Goal: Task Accomplishment & Management: Use online tool/utility

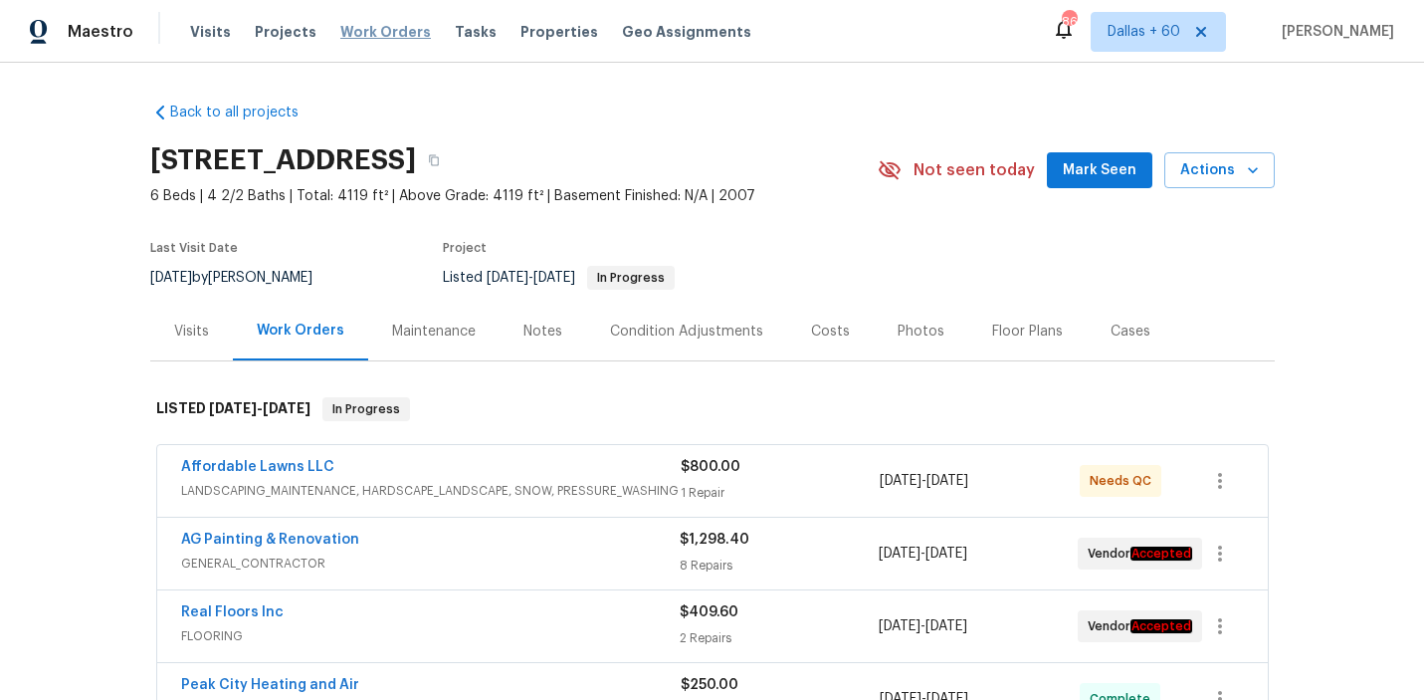
click at [369, 40] on span "Work Orders" at bounding box center [385, 32] width 91 height 20
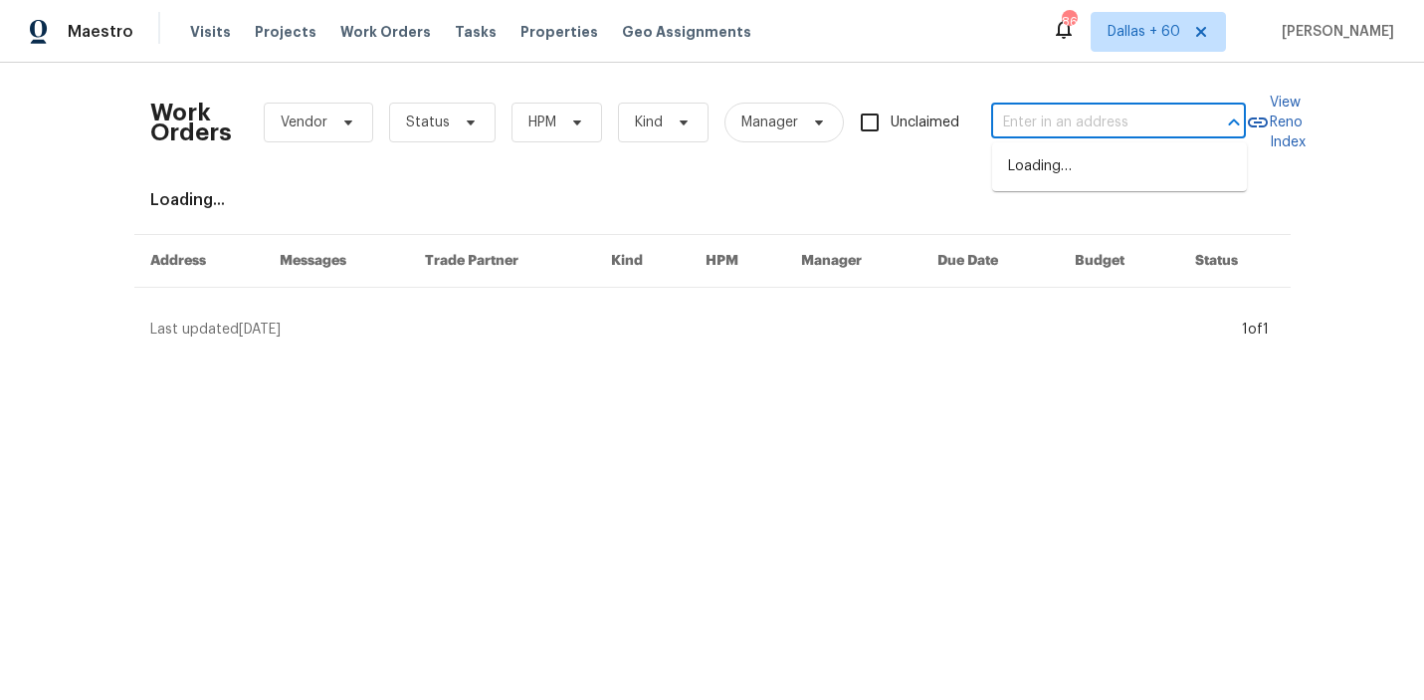
click at [1073, 110] on input "text" at bounding box center [1090, 122] width 199 height 31
paste input "[STREET_ADDRESS]"
type input "[STREET_ADDRESS]"
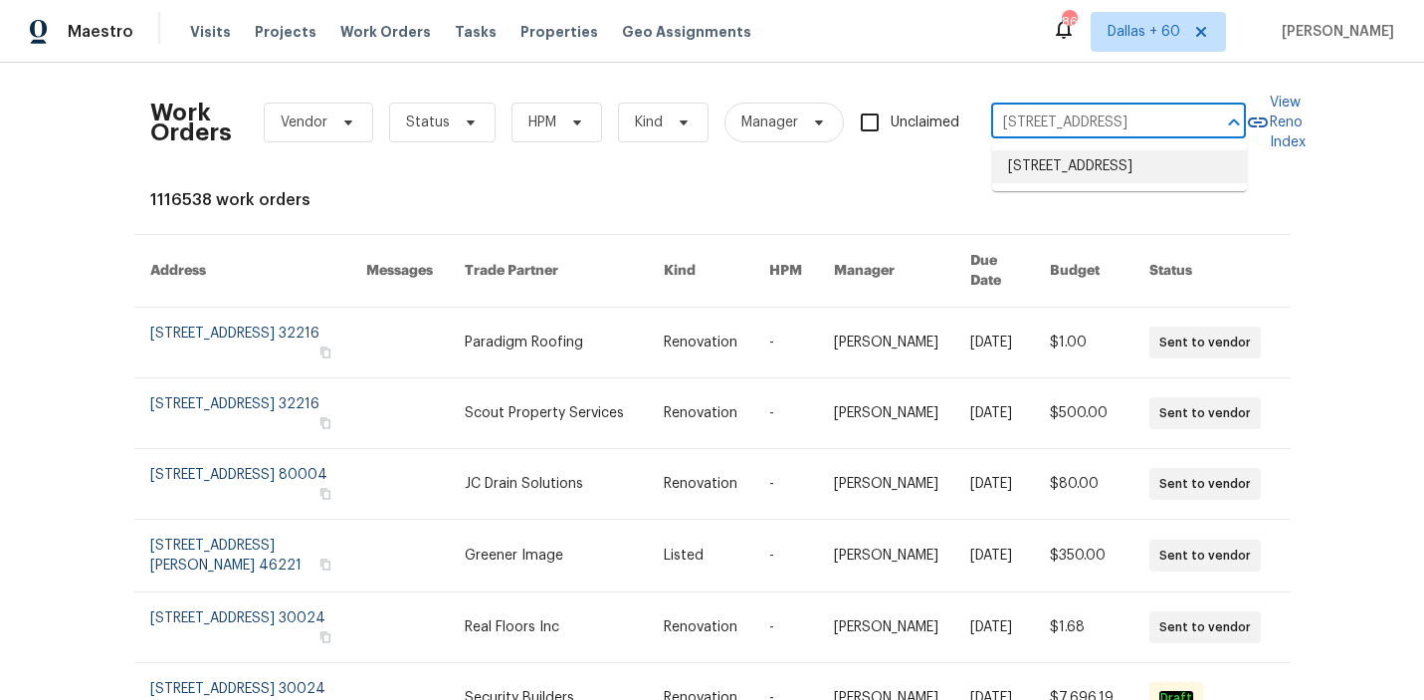
click at [1074, 166] on li "[STREET_ADDRESS]" at bounding box center [1119, 166] width 255 height 33
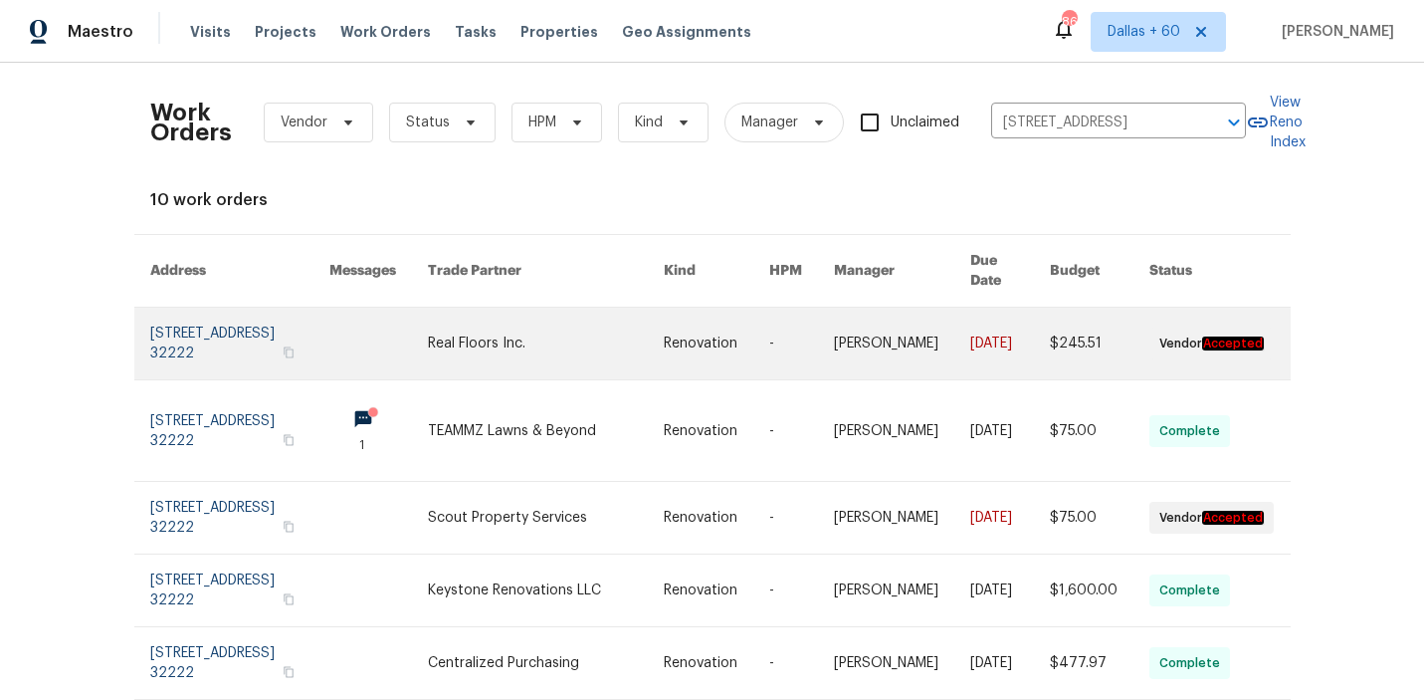
click at [555, 315] on link at bounding box center [546, 343] width 236 height 72
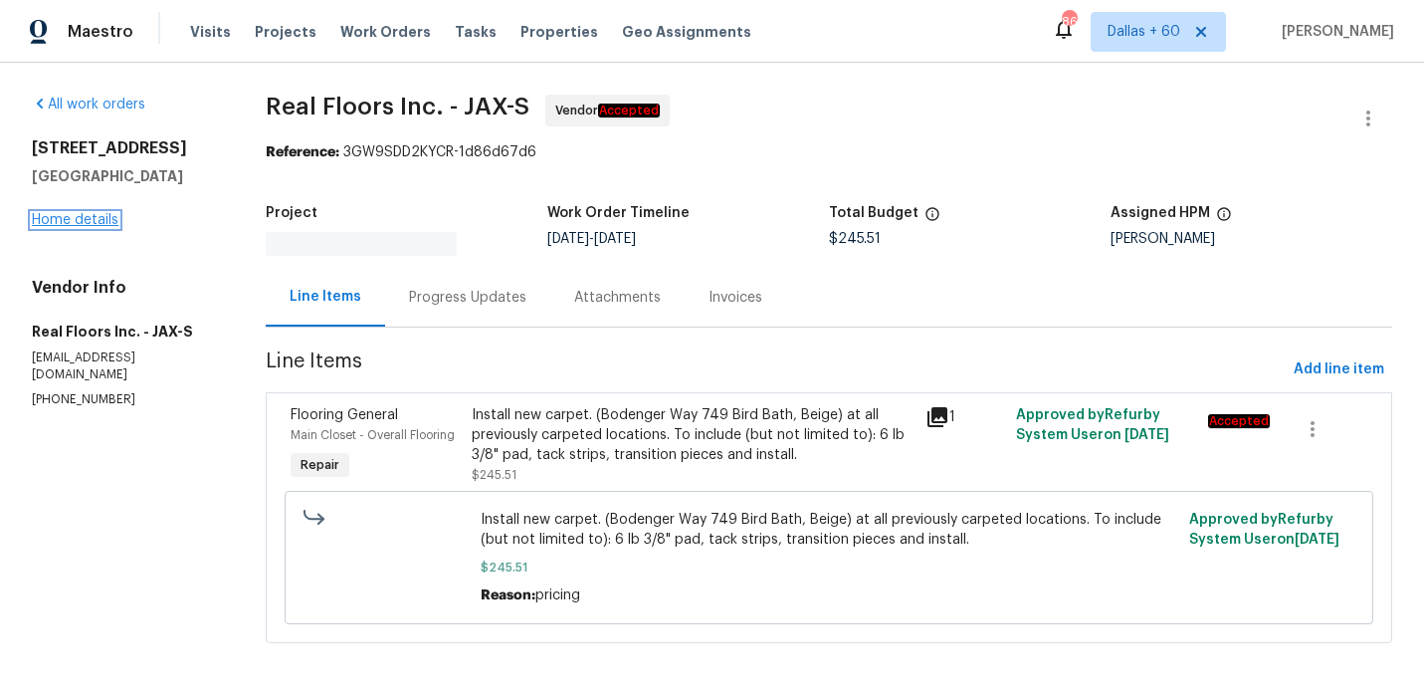
click at [98, 227] on link "Home details" at bounding box center [75, 220] width 87 height 14
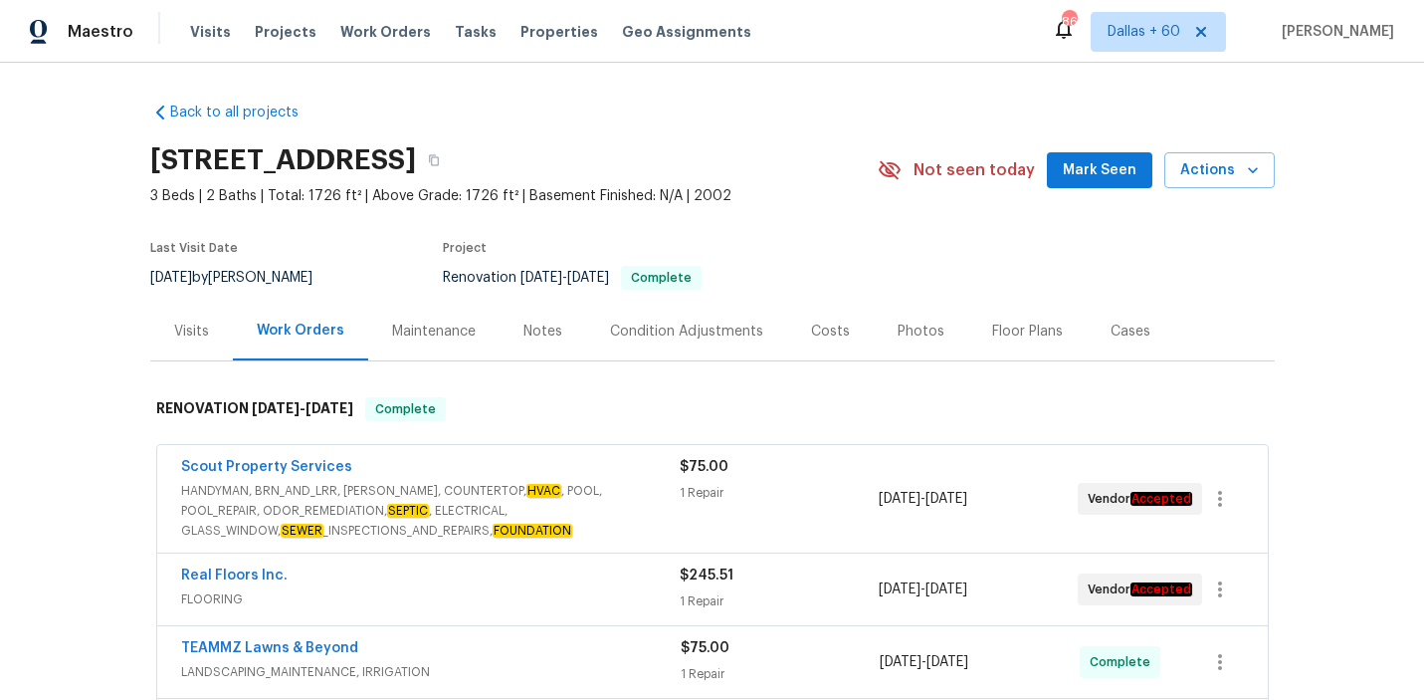
click at [574, 502] on span "HANDYMAN, BRN_AND_LRR, [PERSON_NAME], COUNTERTOP, HVAC , POOL, POOL_REPAIR, ODO…" at bounding box center [430, 511] width 499 height 60
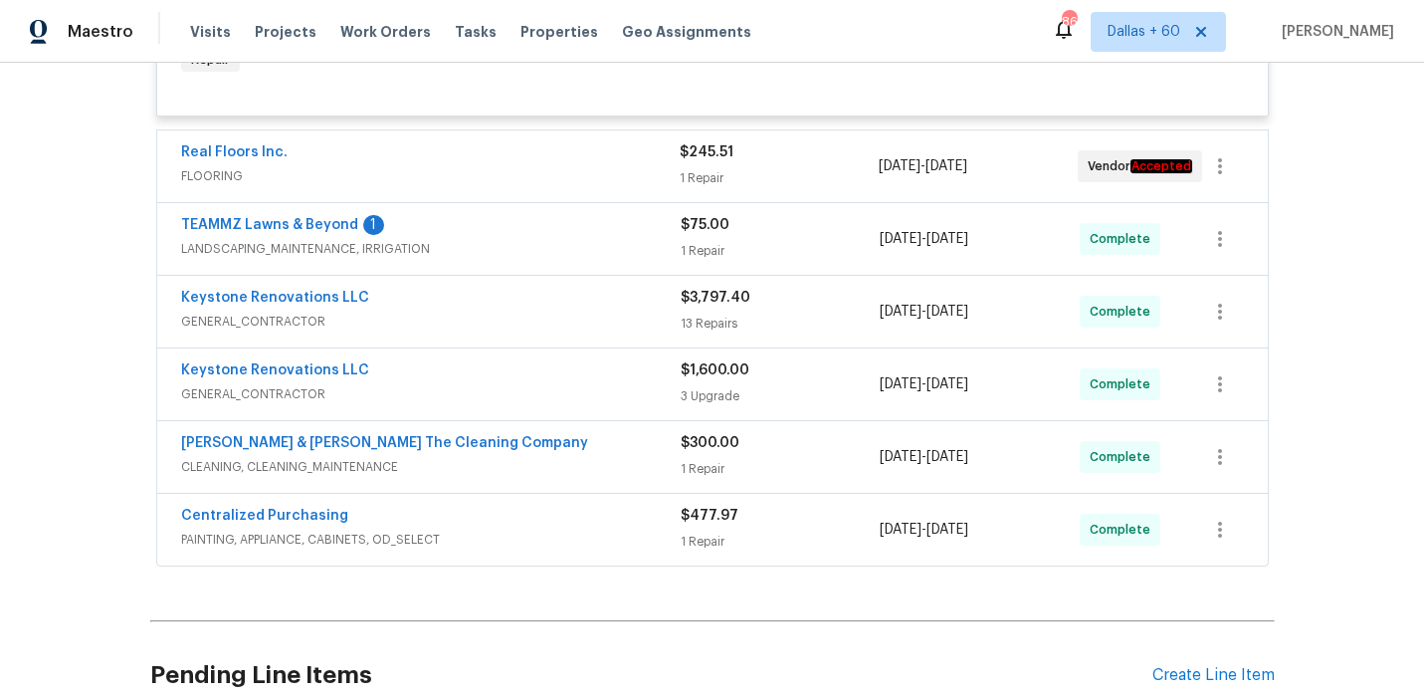
scroll to position [654, 0]
click at [614, 541] on span "PAINTING, APPLIANCE, CABINETS, OD_SELECT" at bounding box center [431, 541] width 500 height 20
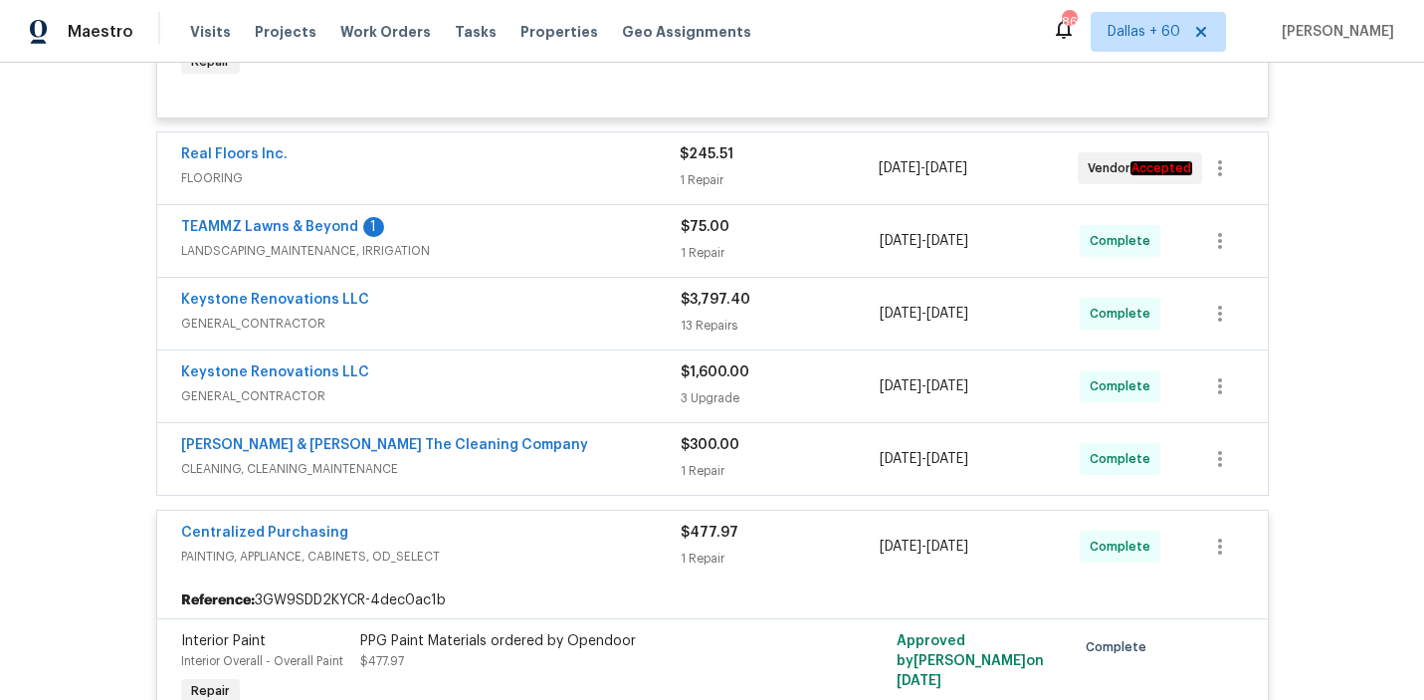
click at [592, 459] on div "[PERSON_NAME] & [PERSON_NAME] The Cleaning Company" at bounding box center [431, 447] width 500 height 24
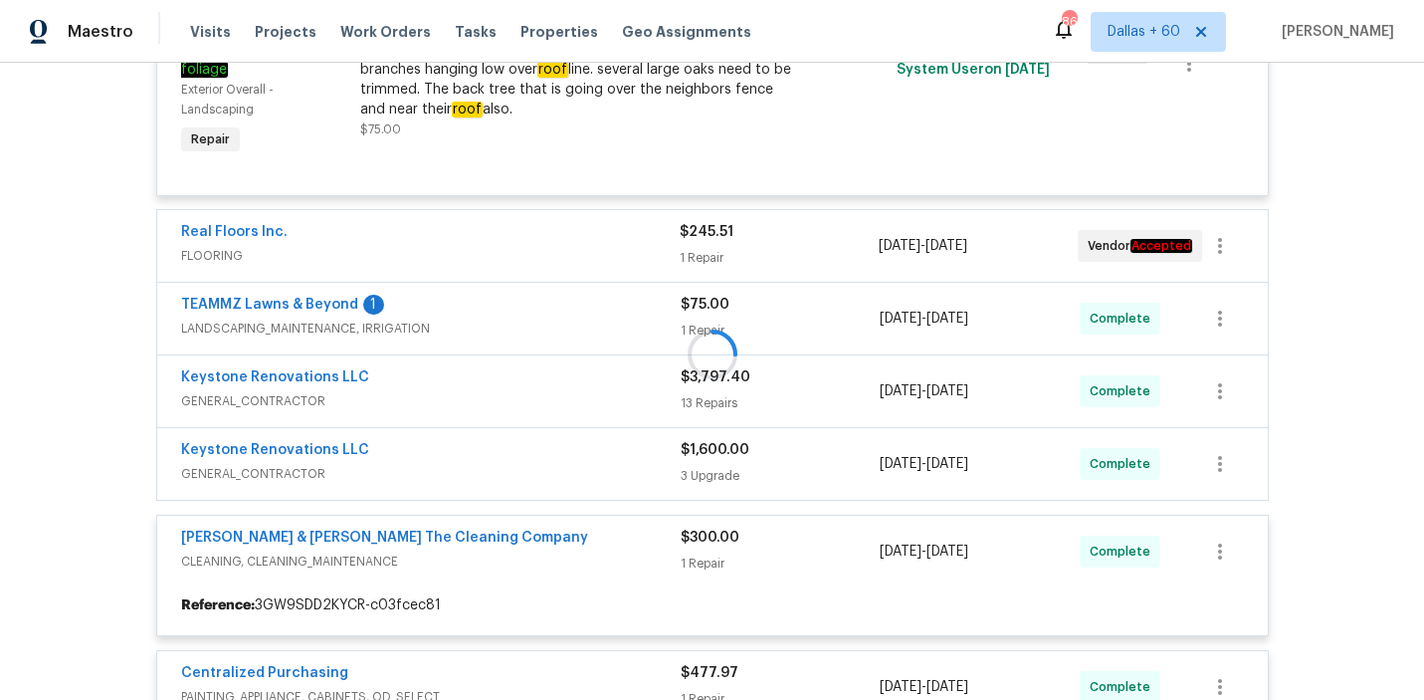
scroll to position [578, 0]
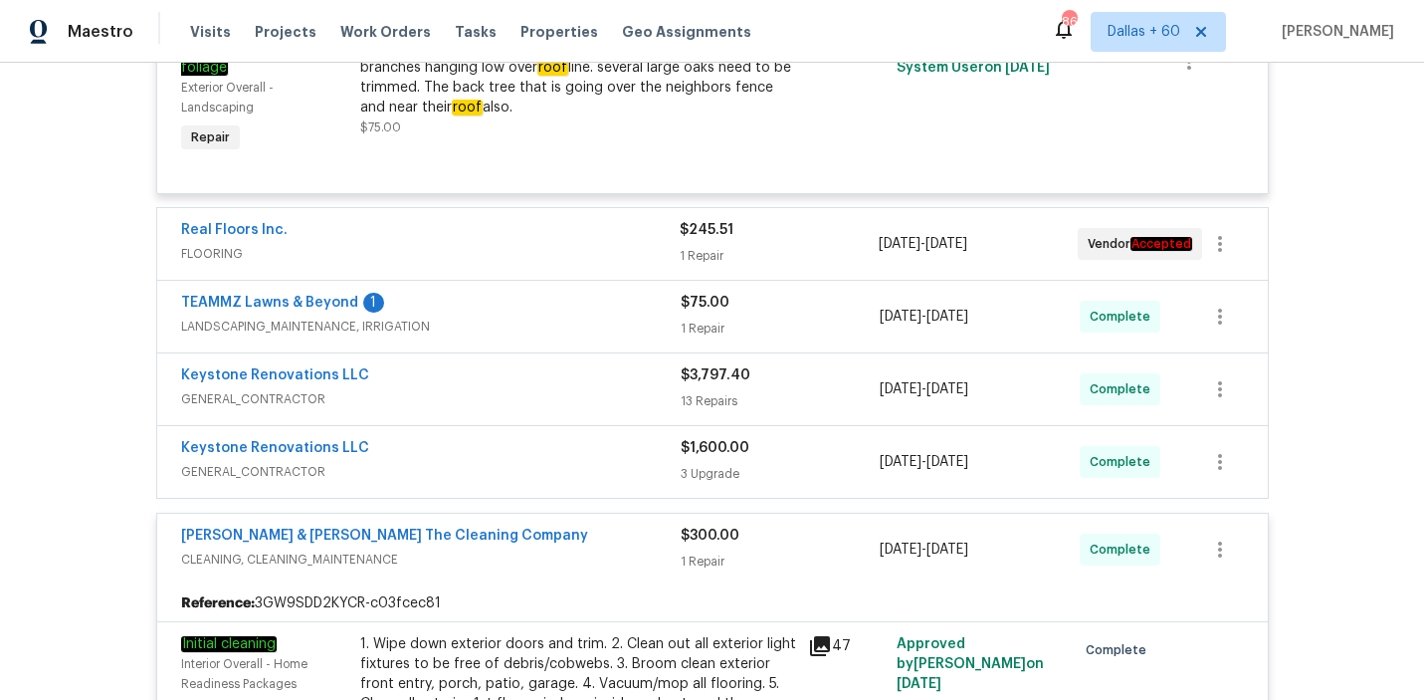
click at [593, 462] on div "Keystone Renovations LLC" at bounding box center [431, 450] width 500 height 24
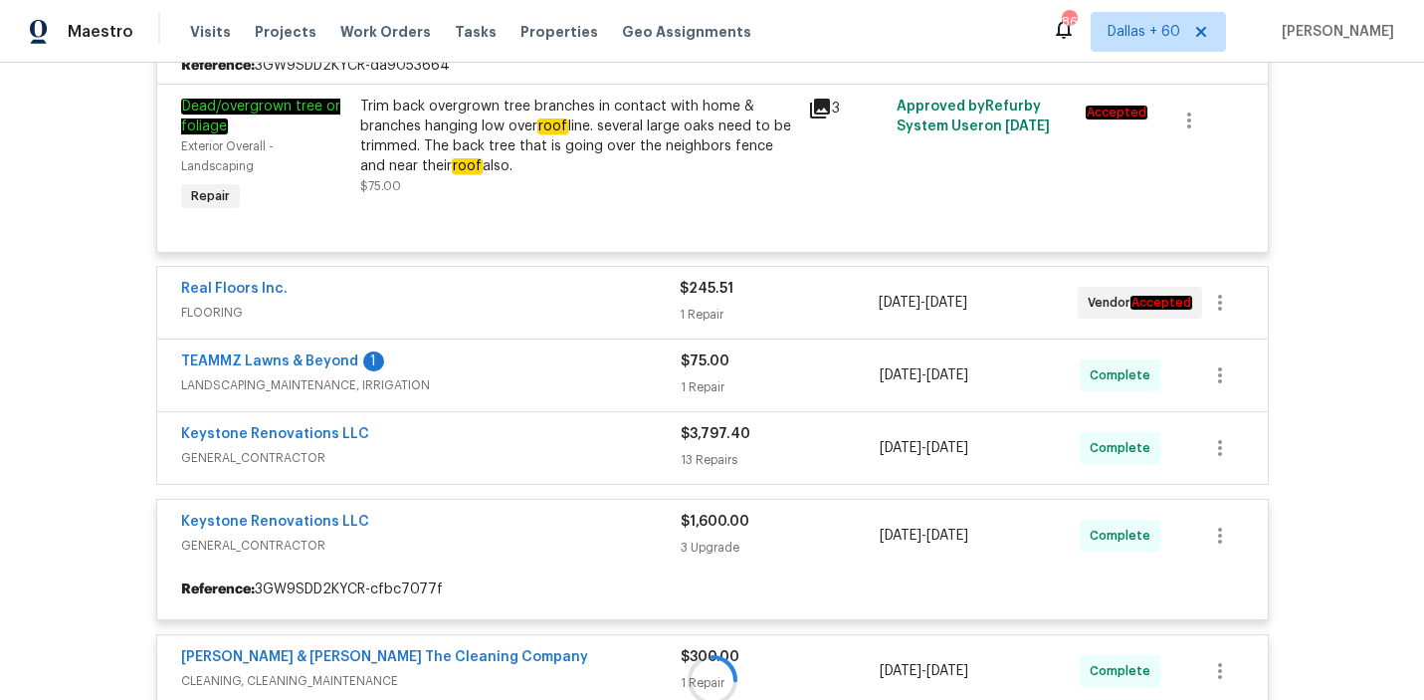
scroll to position [520, 0]
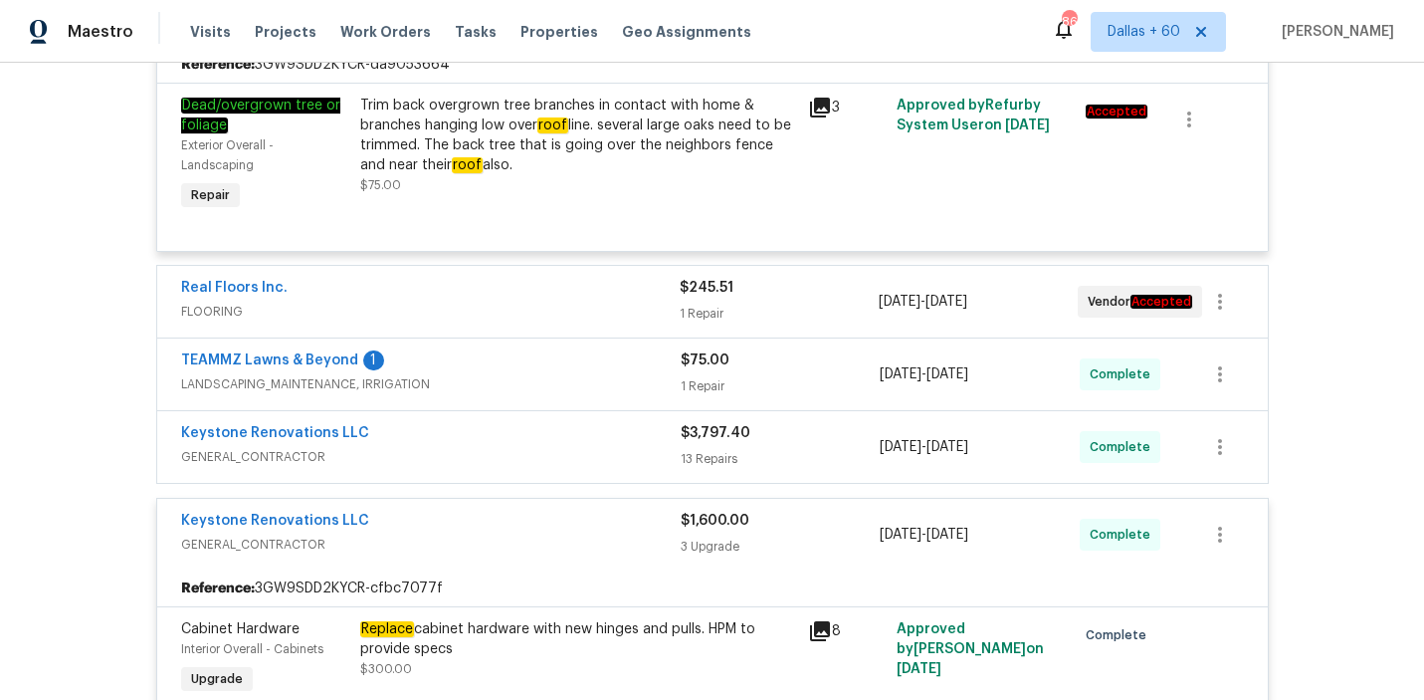
click at [580, 445] on div "Keystone Renovations LLC" at bounding box center [431, 435] width 500 height 24
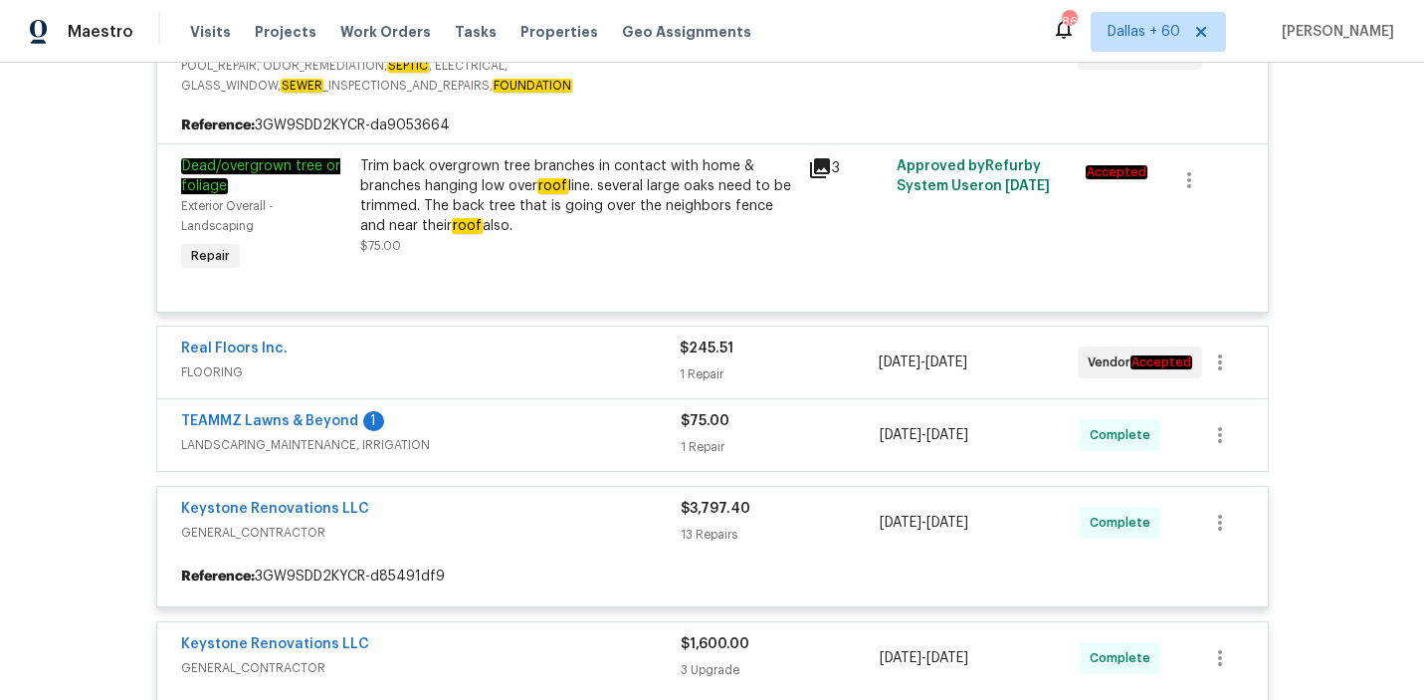
scroll to position [458, 0]
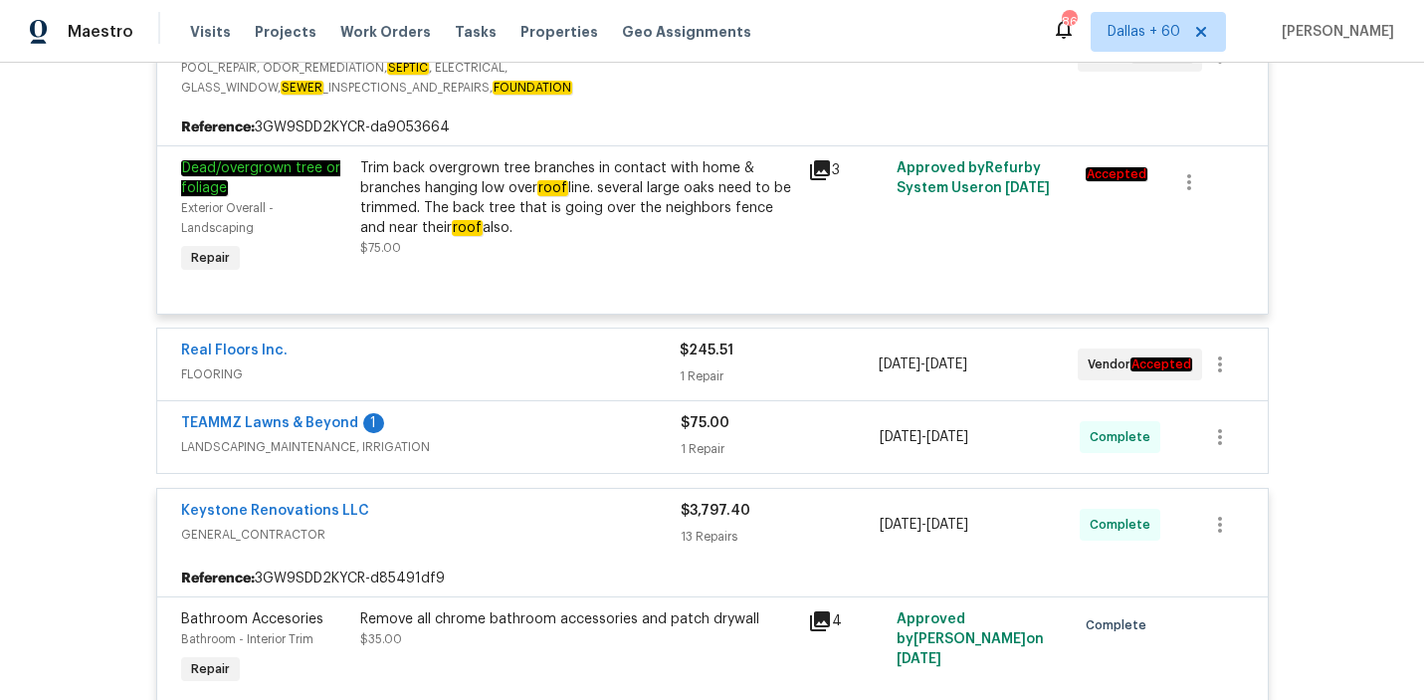
click at [572, 426] on div "TEAMMZ Lawns & Beyond 1" at bounding box center [431, 425] width 500 height 24
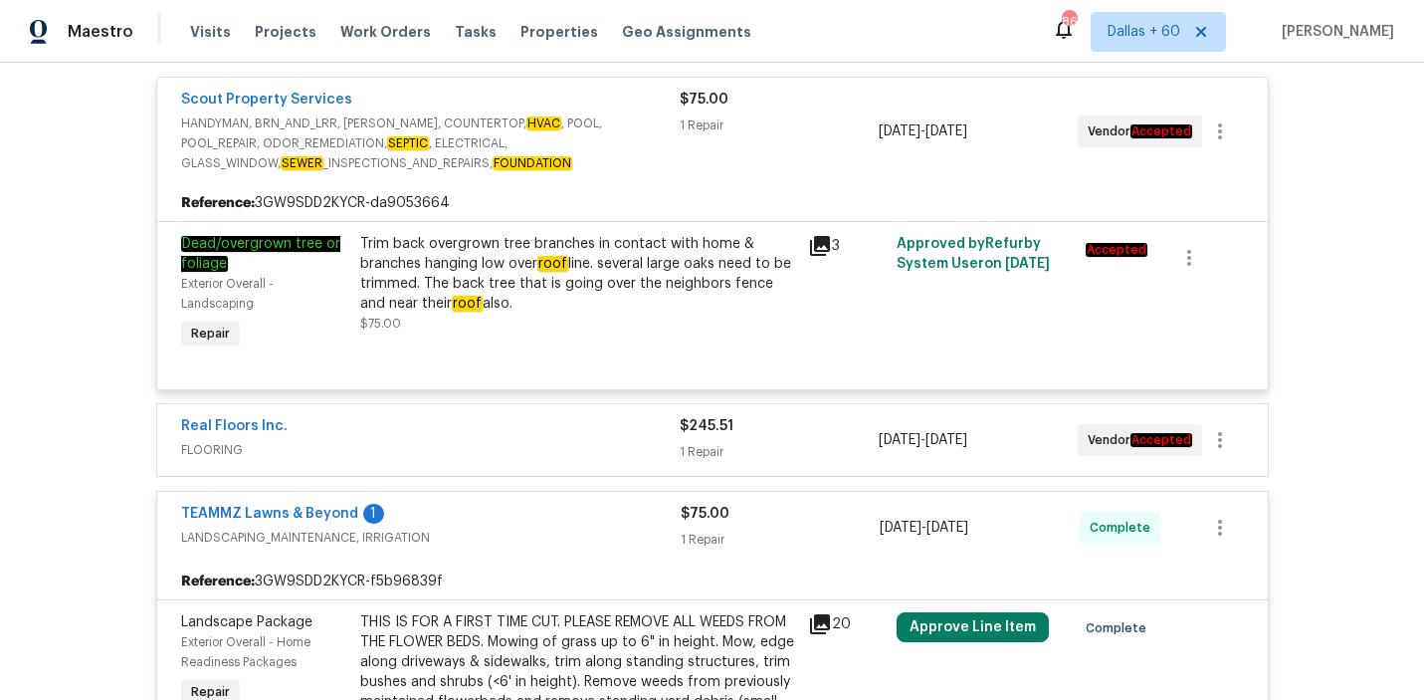
scroll to position [383, 0]
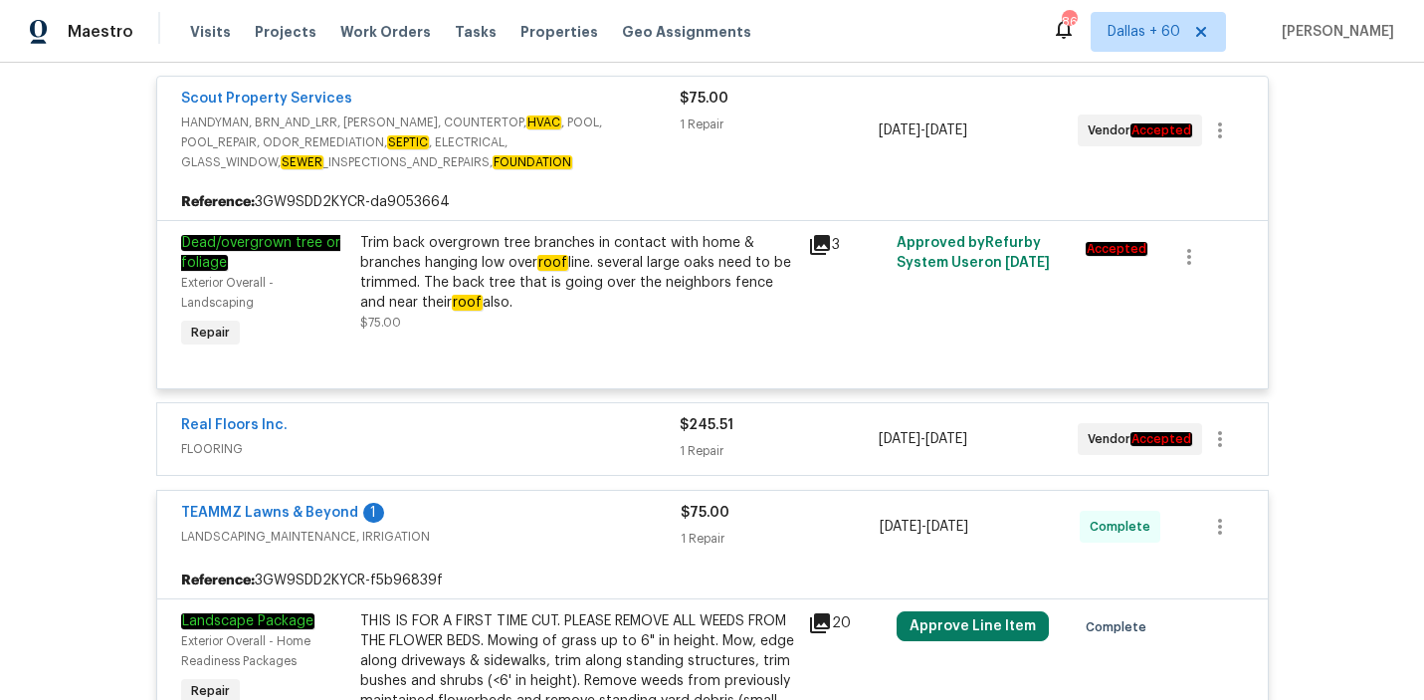
click at [572, 439] on div "Real Floors Inc." at bounding box center [430, 427] width 499 height 24
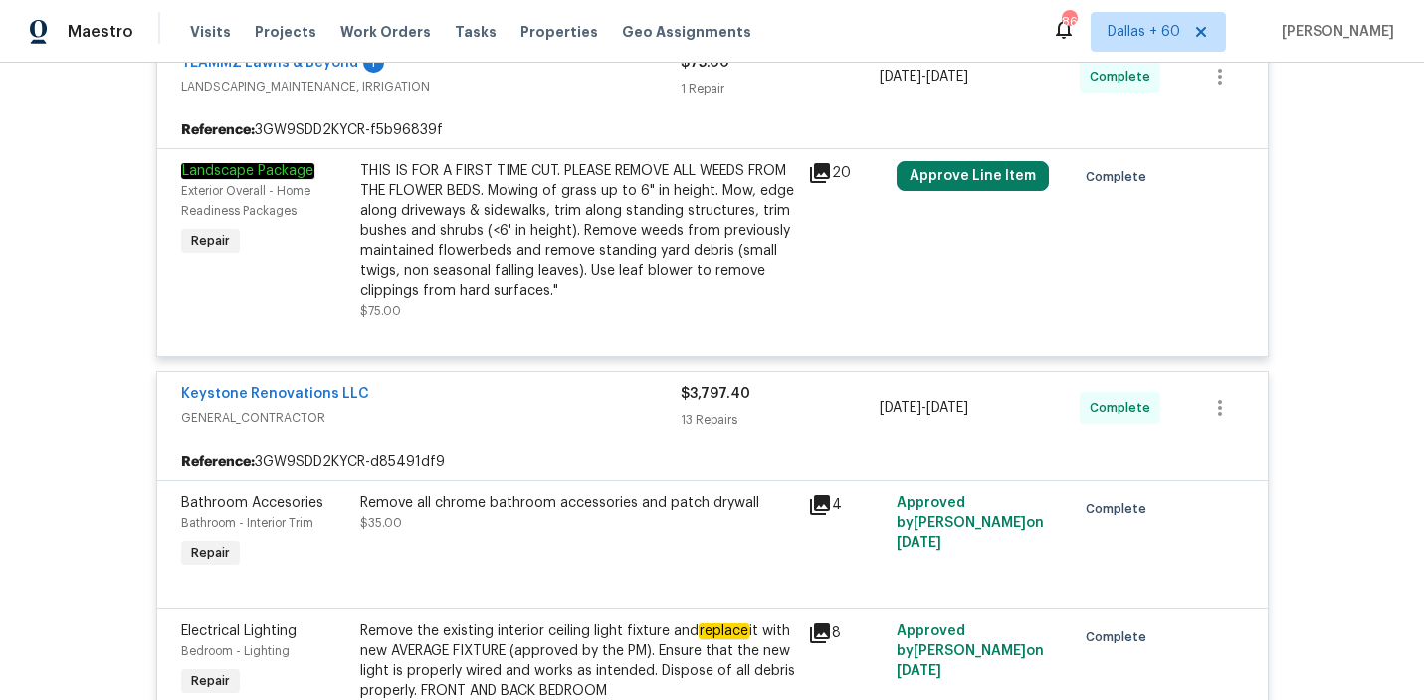
scroll to position [0, 0]
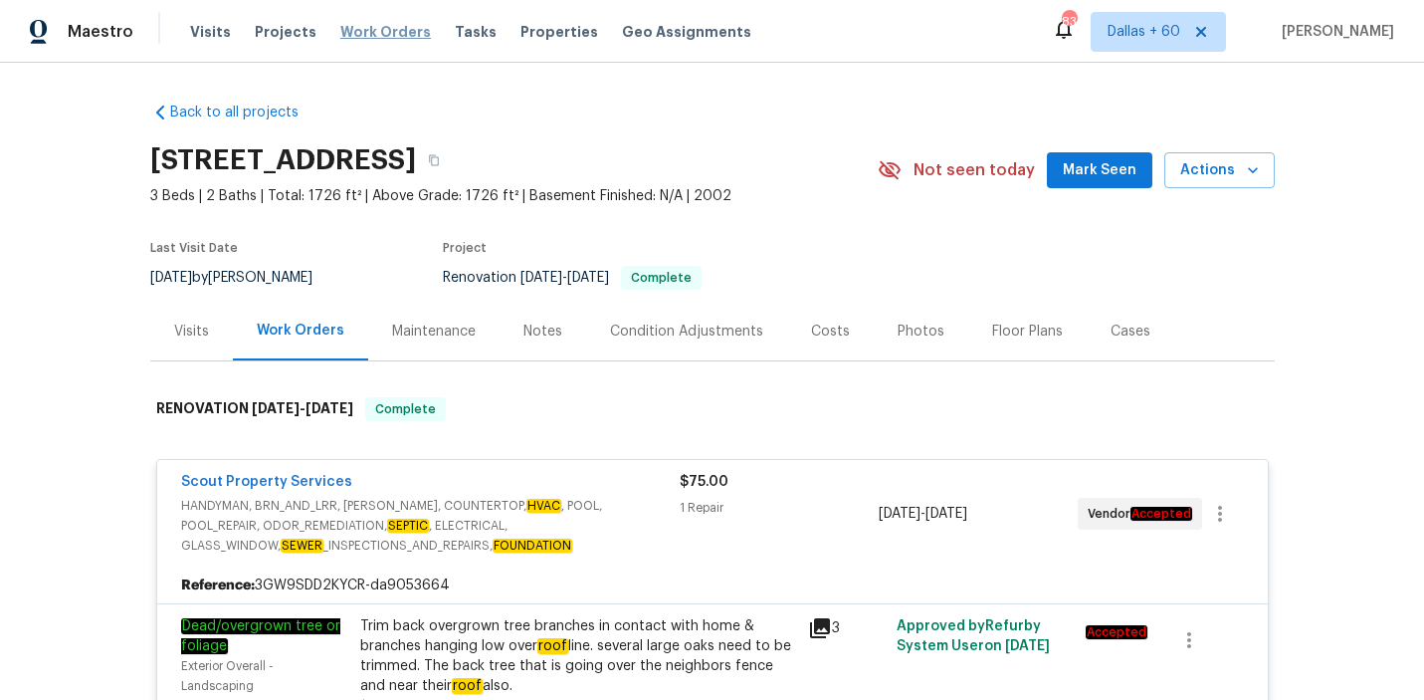
click at [347, 30] on span "Work Orders" at bounding box center [385, 32] width 91 height 20
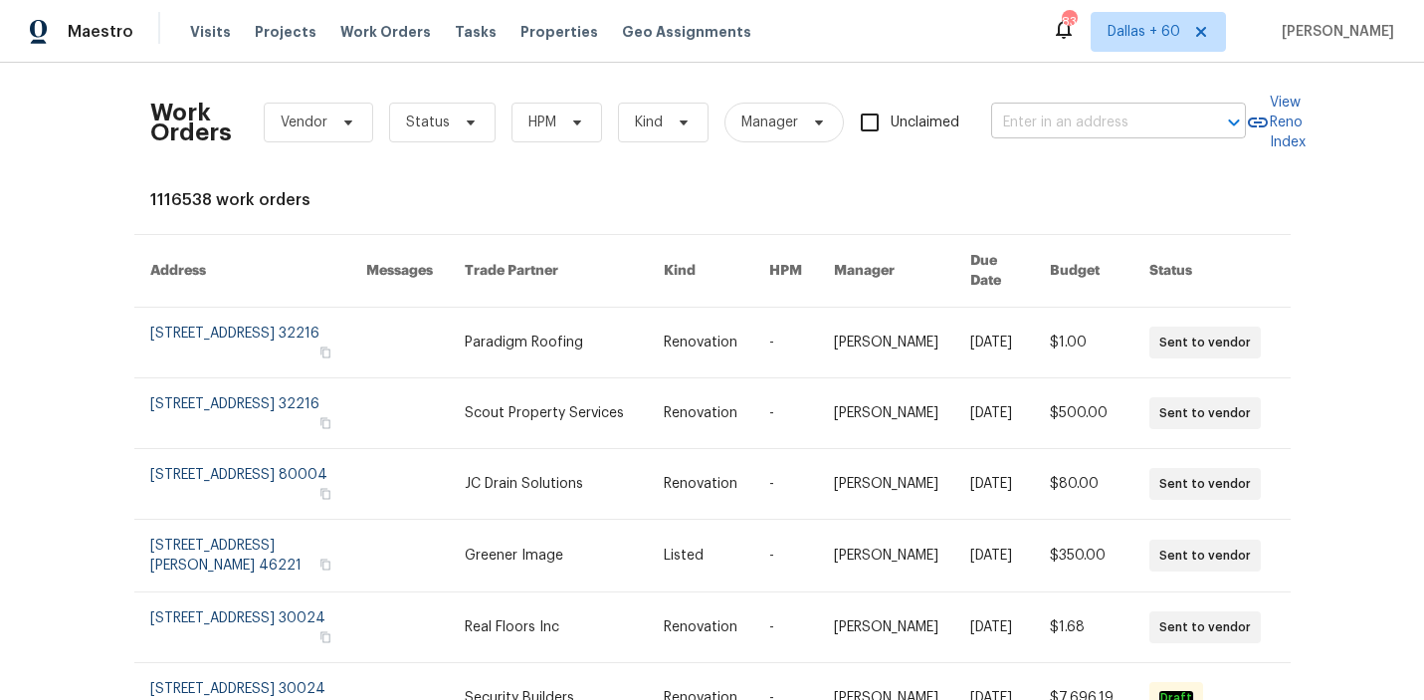
click at [1114, 128] on input "text" at bounding box center [1090, 122] width 199 height 31
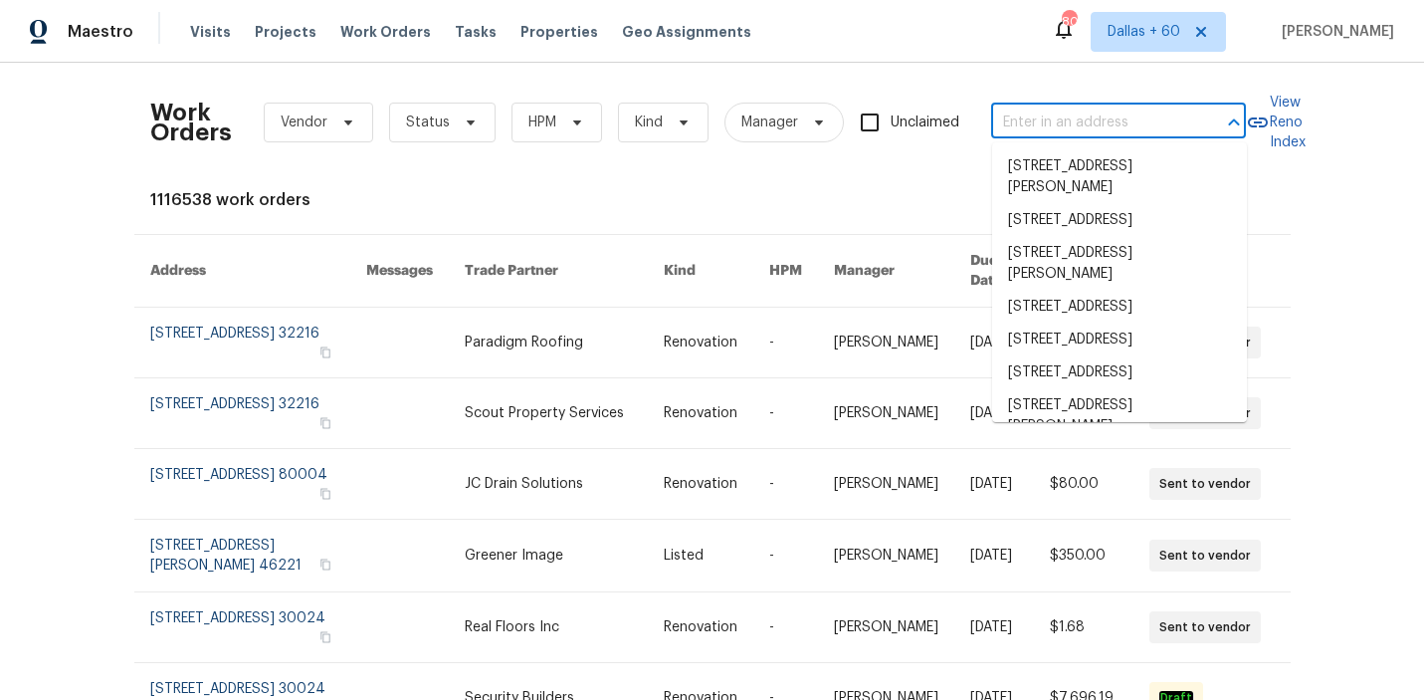
click at [1152, 116] on input "text" at bounding box center [1090, 122] width 199 height 31
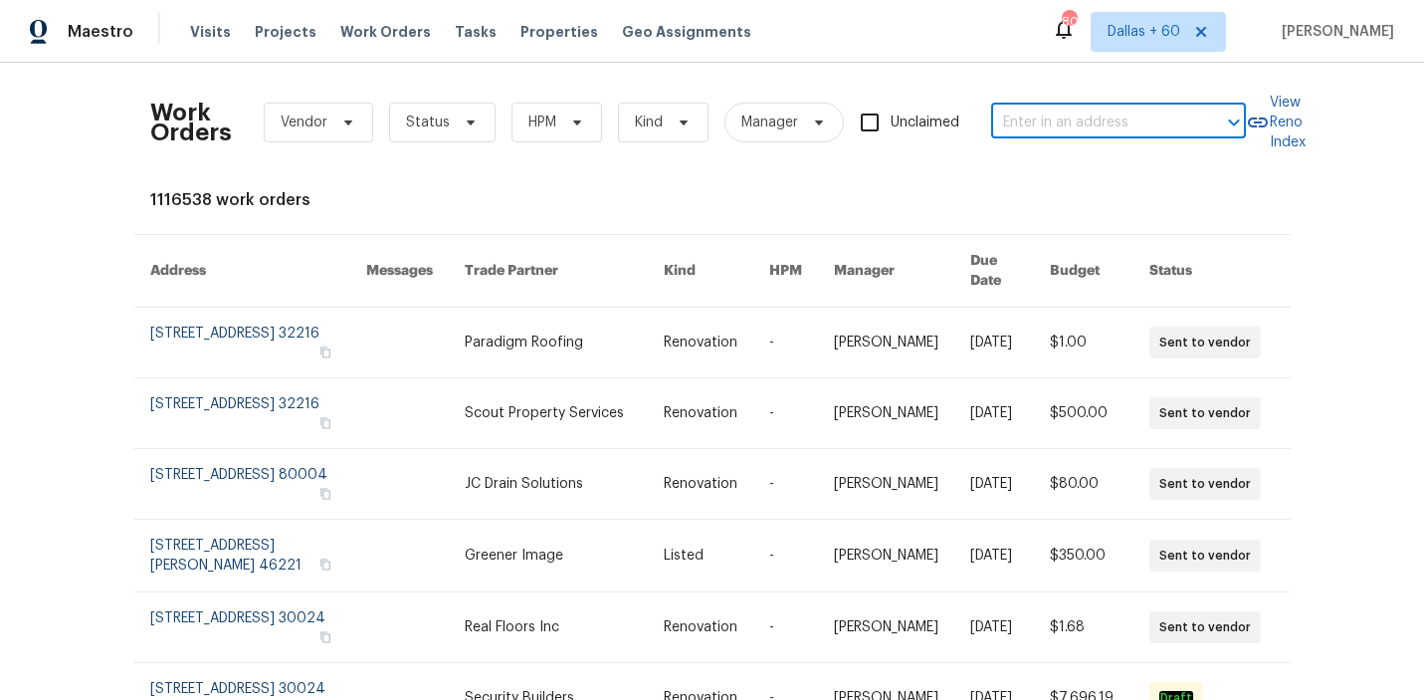
paste input "[STREET_ADDRESS]"
type input "[STREET_ADDRESS]"
click at [1135, 171] on li "[STREET_ADDRESS]" at bounding box center [1119, 166] width 255 height 33
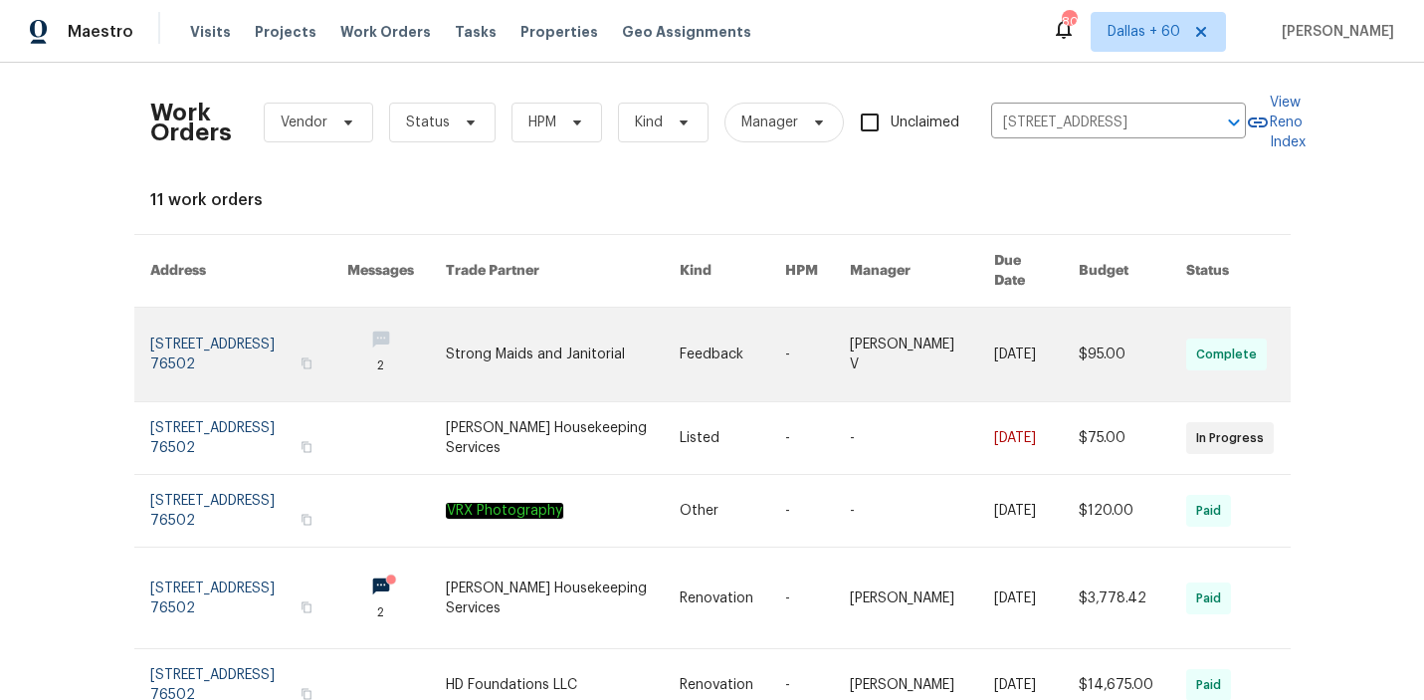
click at [566, 327] on link at bounding box center [562, 354] width 233 height 94
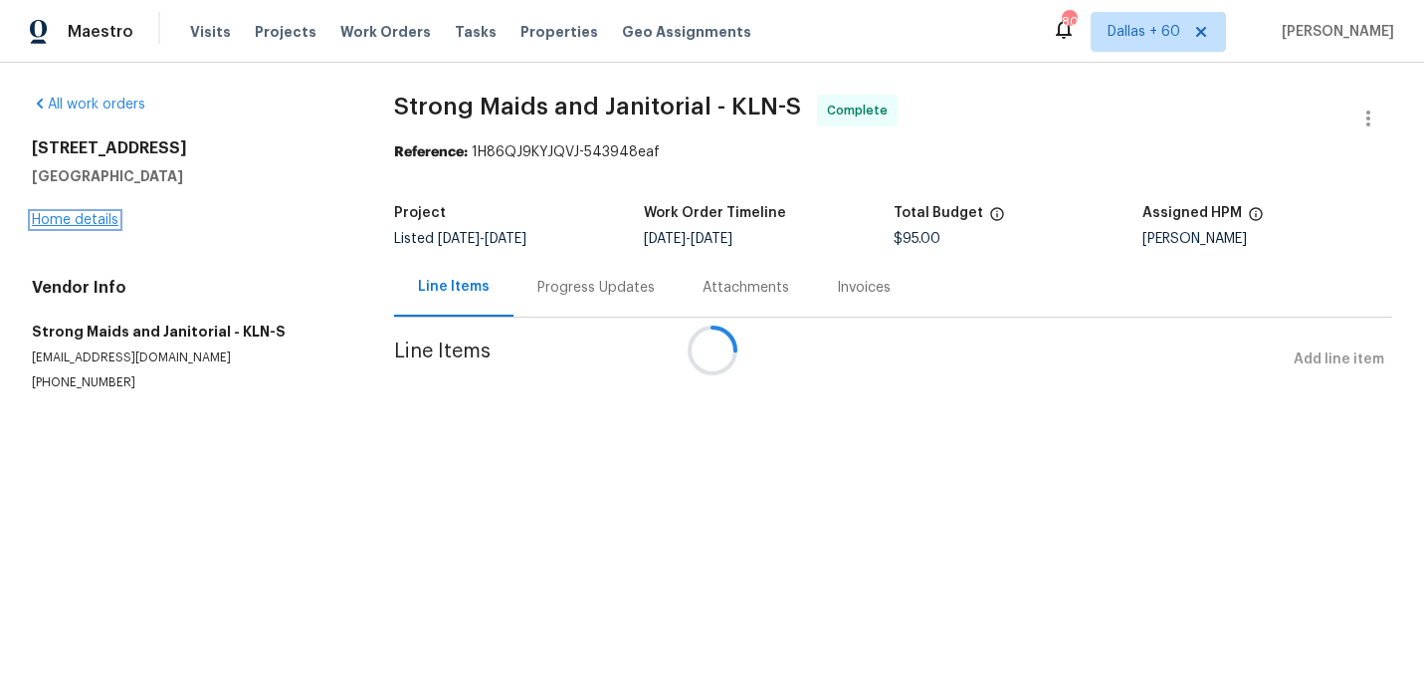
click at [67, 220] on div "All work orders [STREET_ADDRESS] Home details Vendor Info Strong Maids and Jani…" at bounding box center [712, 267] width 1424 height 408
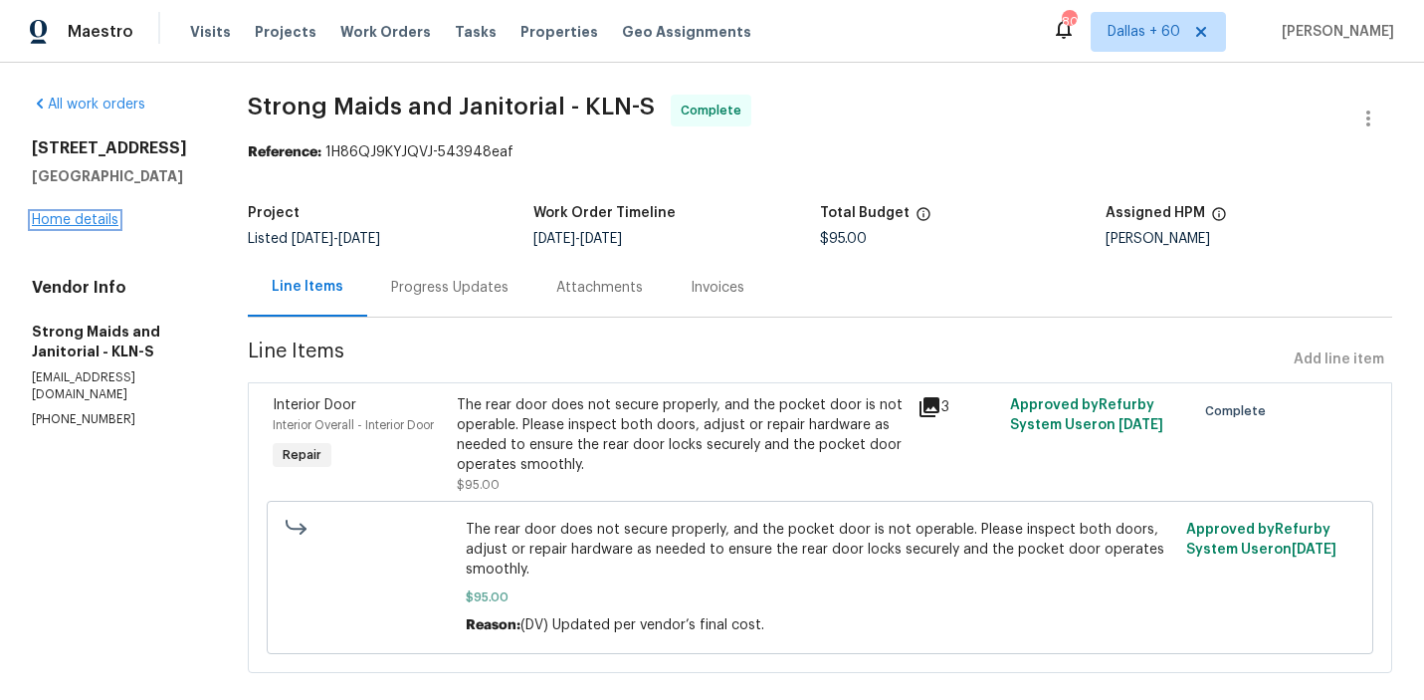
click at [64, 226] on link "Home details" at bounding box center [75, 220] width 87 height 14
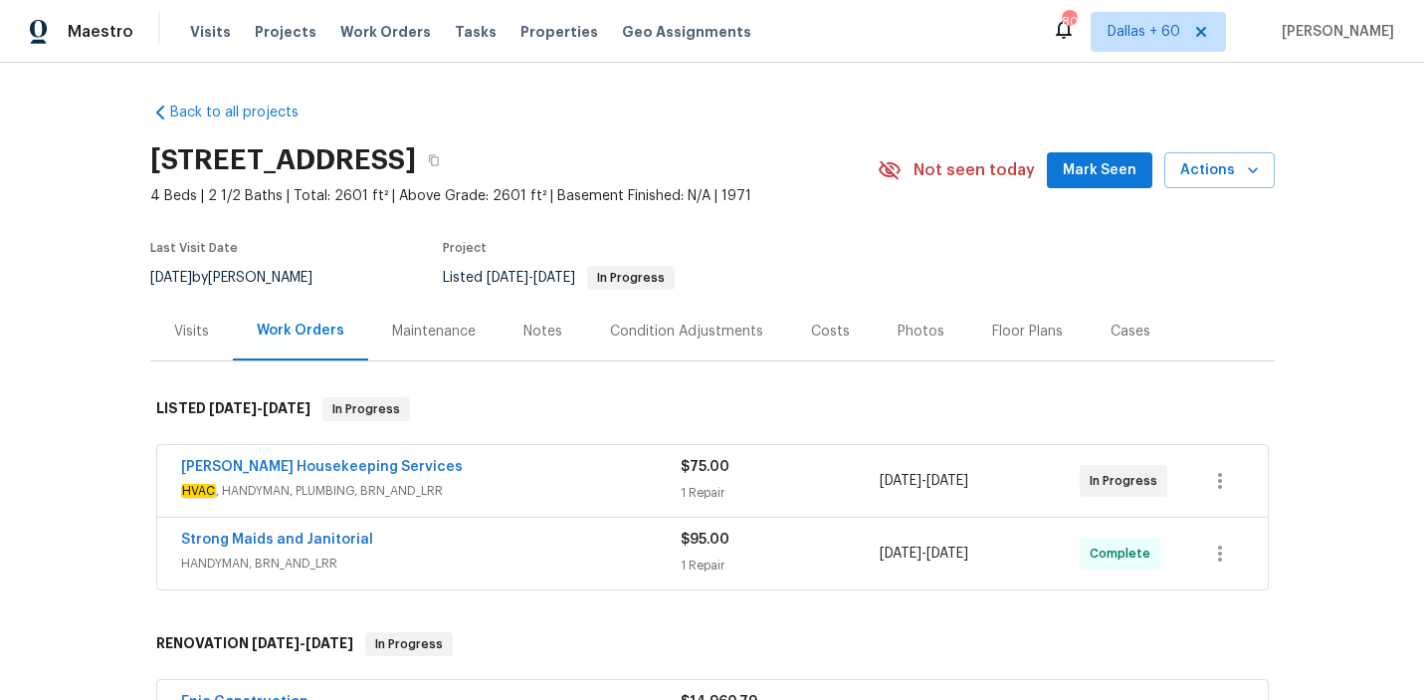
click at [585, 494] on span "HVAC , HANDYMAN, PLUMBING, BRN_AND_LRR" at bounding box center [431, 491] width 500 height 20
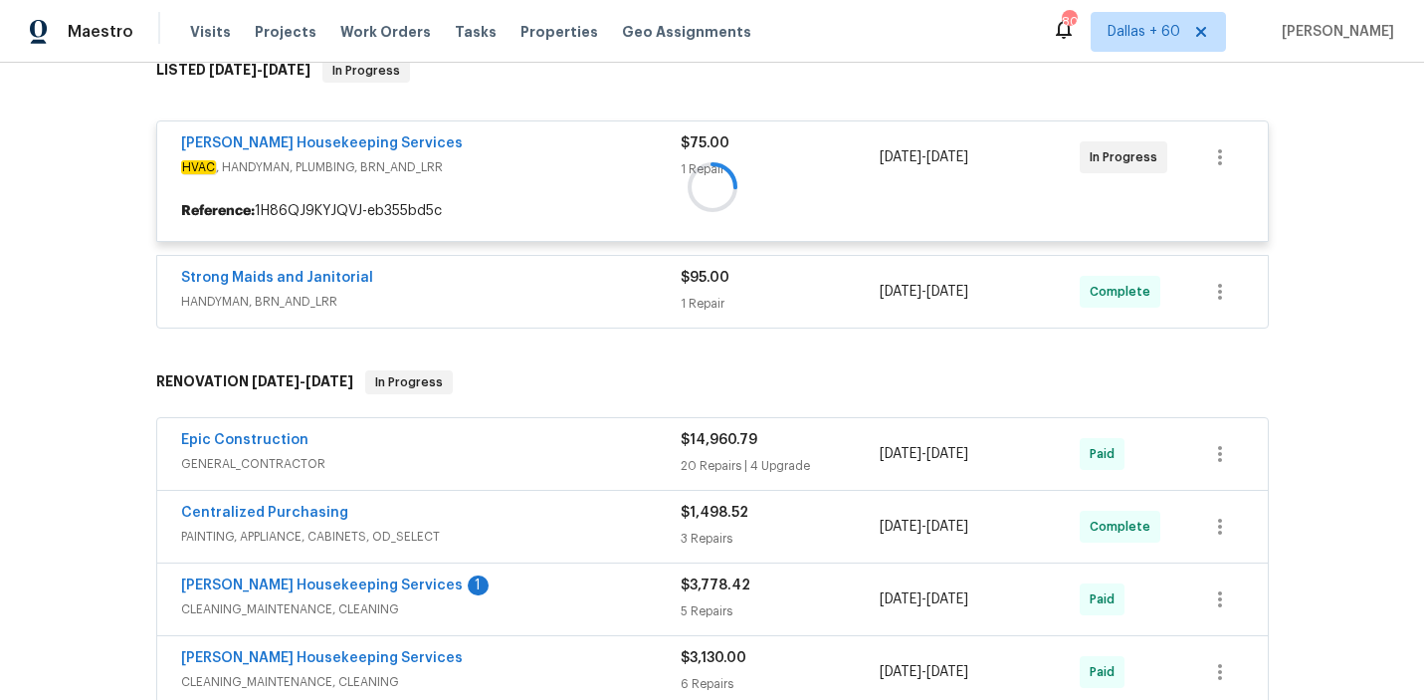
scroll to position [343, 0]
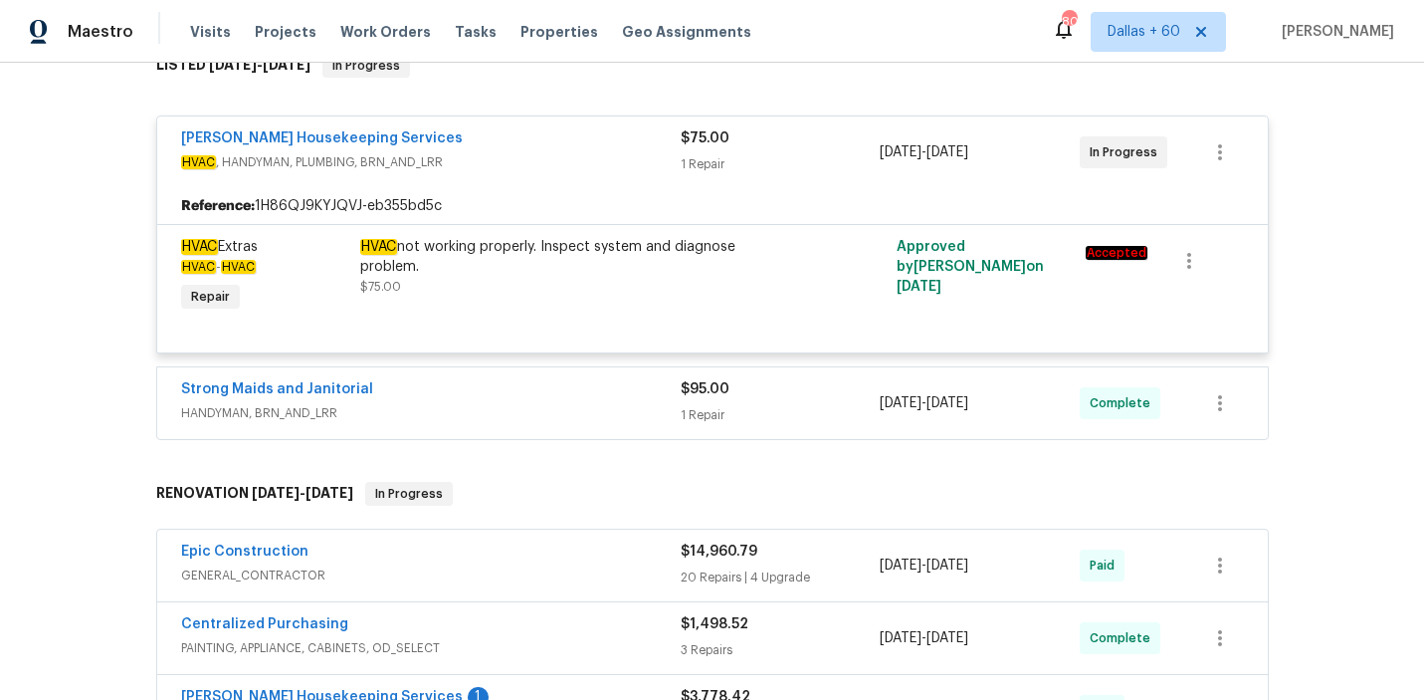
click at [552, 401] on div "Strong Maids and Janitorial" at bounding box center [431, 391] width 500 height 24
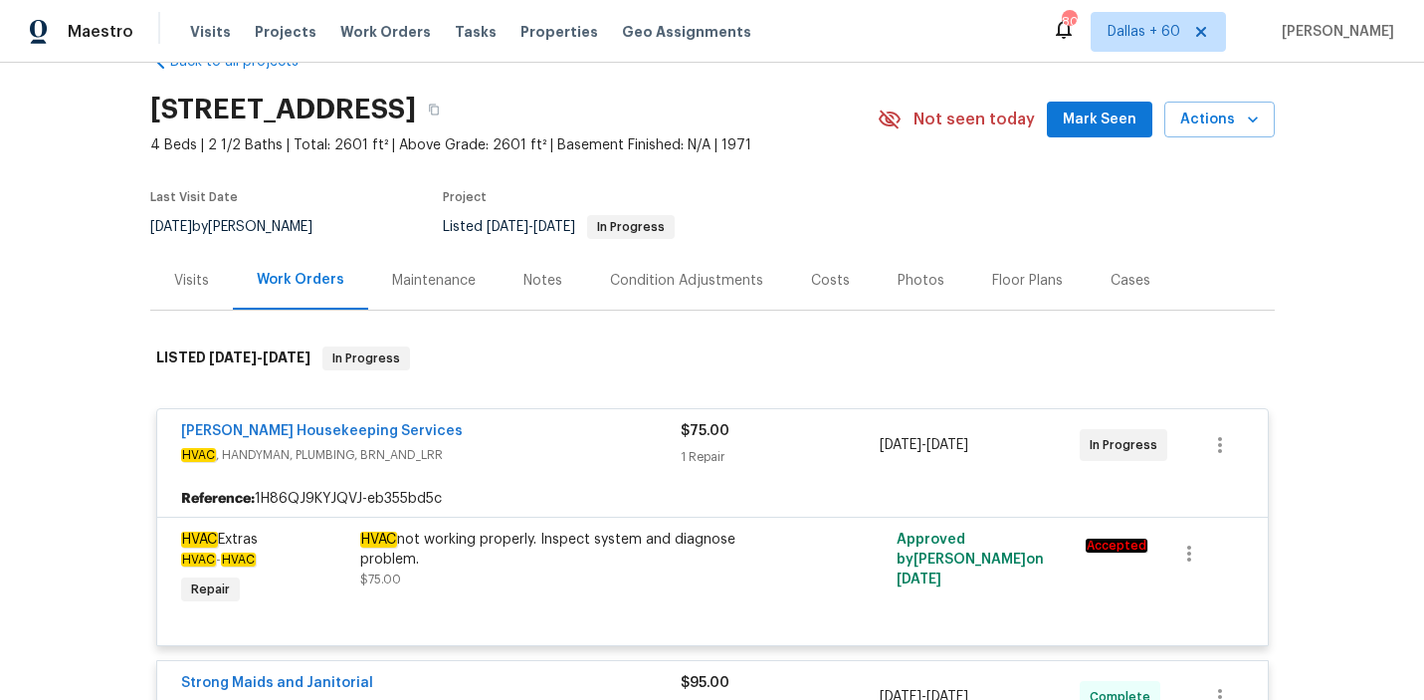
scroll to position [12, 0]
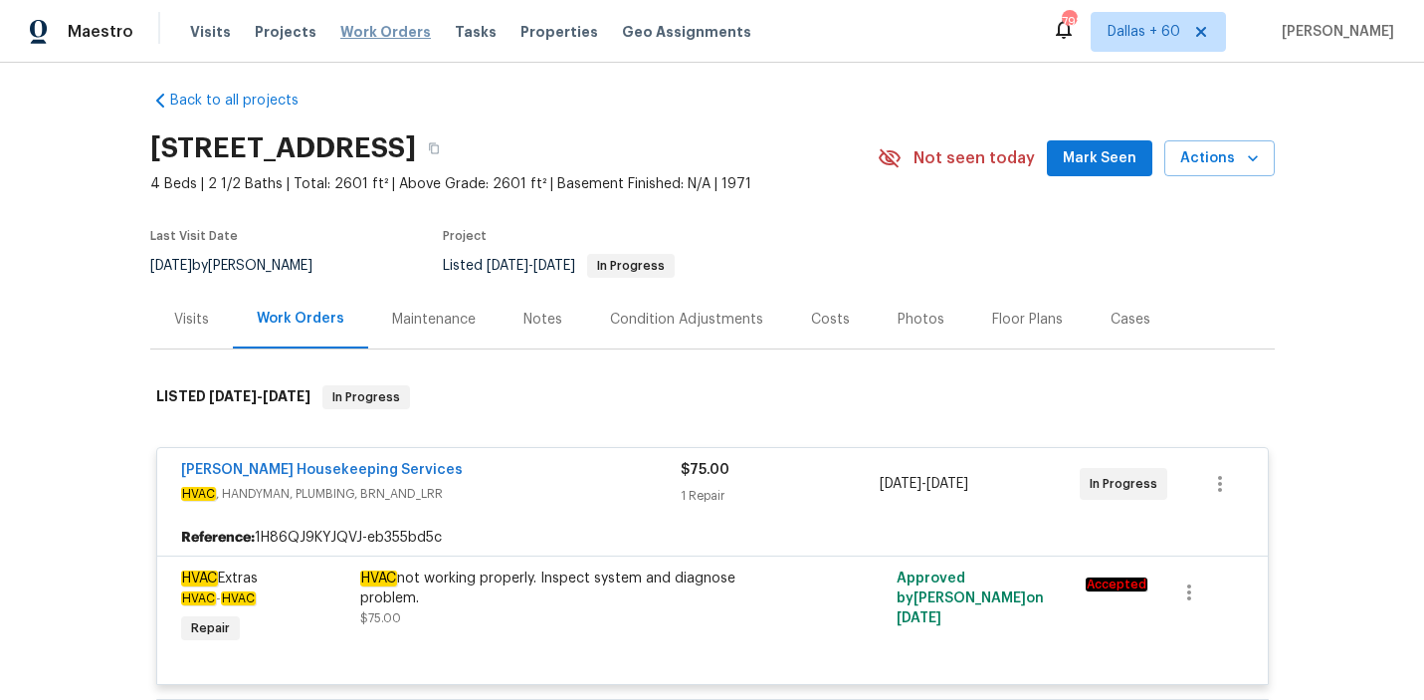
click at [377, 31] on span "Work Orders" at bounding box center [385, 32] width 91 height 20
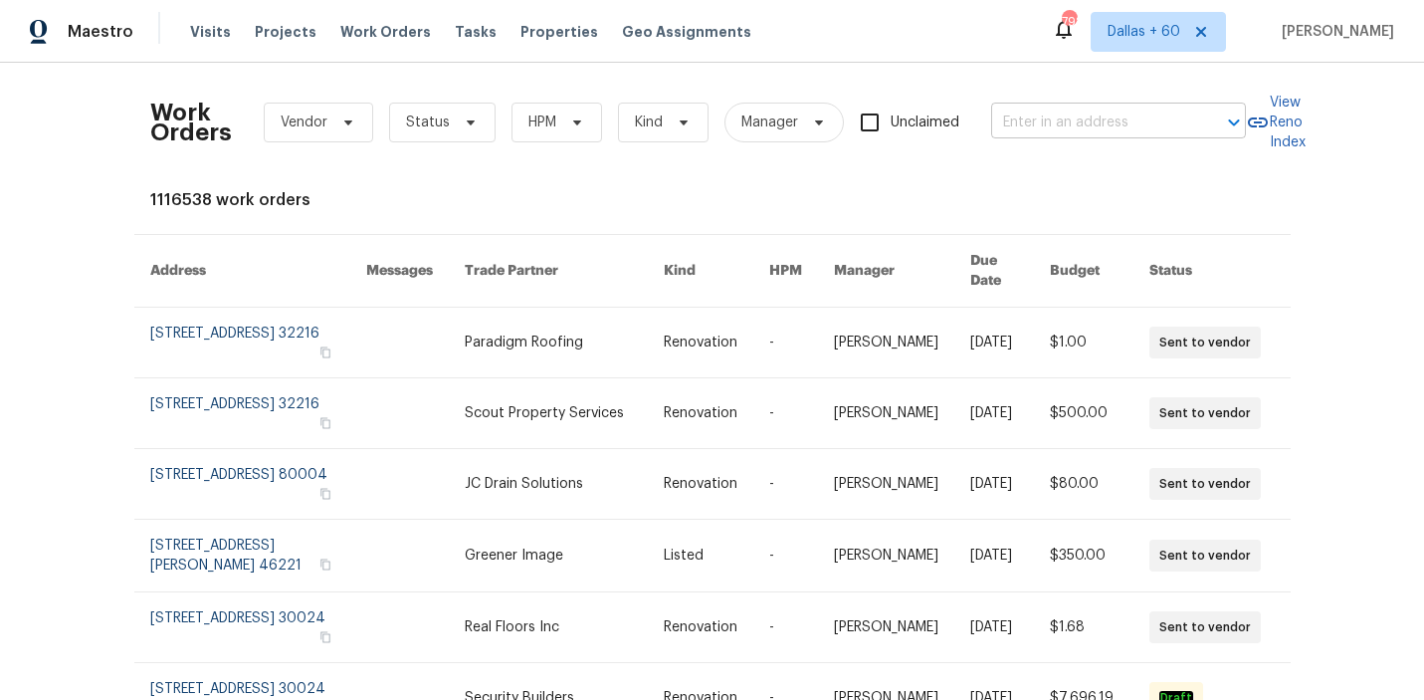
click at [1037, 123] on input "text" at bounding box center [1090, 122] width 199 height 31
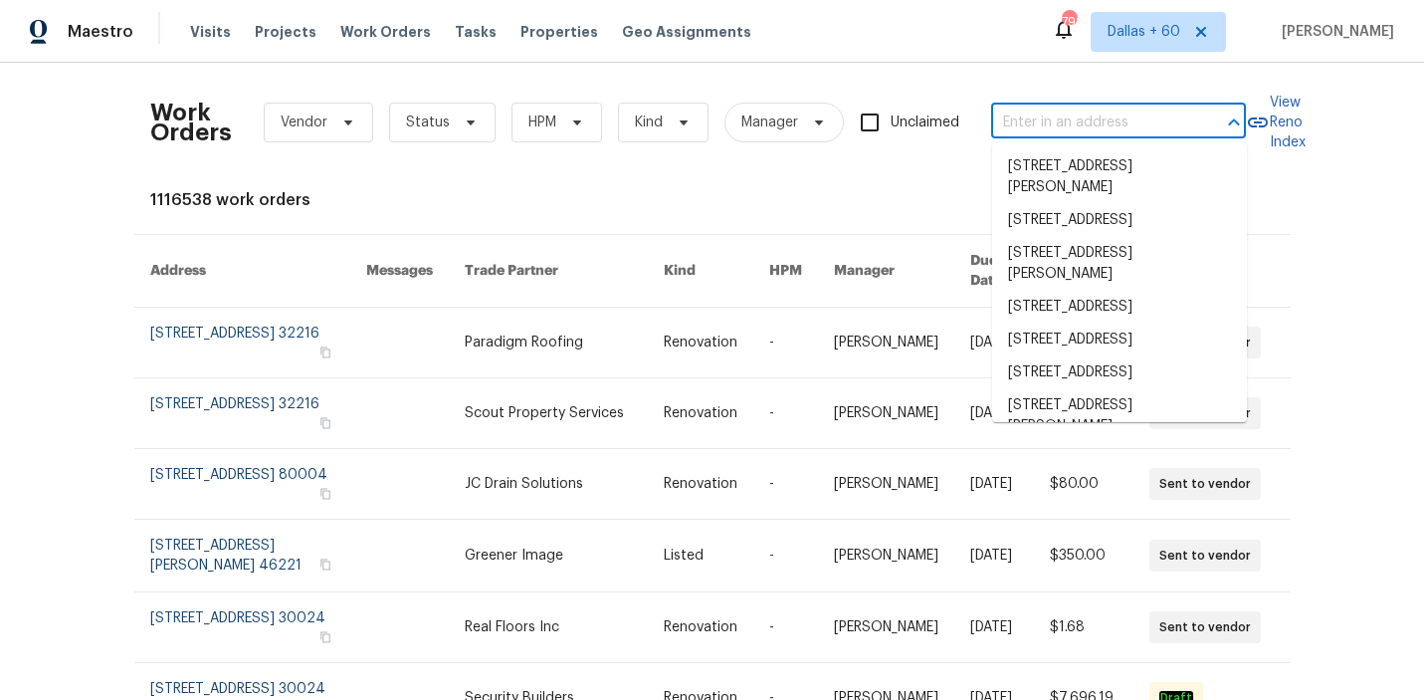
paste input "[STREET_ADDRESS][PERSON_NAME]"
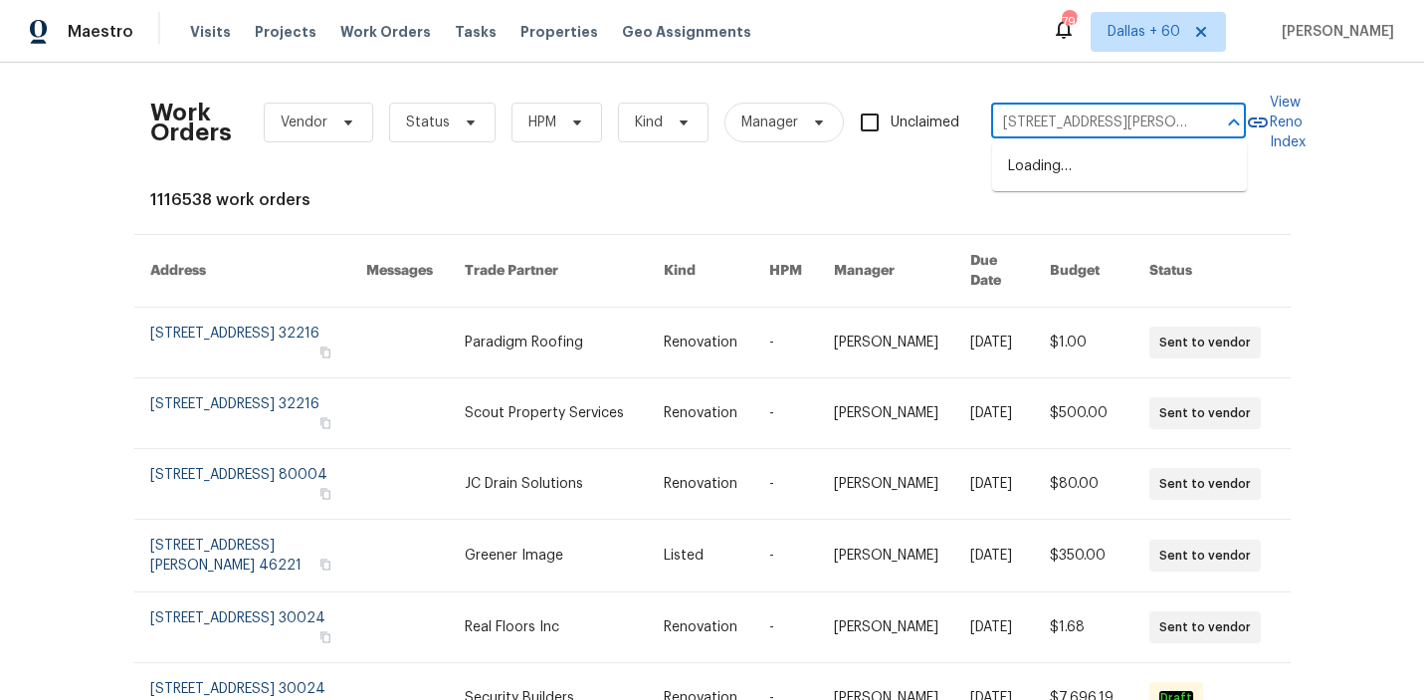
scroll to position [0, 11]
type input "[STREET_ADDRESS][PERSON_NAME]"
click at [1065, 174] on li "[STREET_ADDRESS]" at bounding box center [1119, 166] width 255 height 33
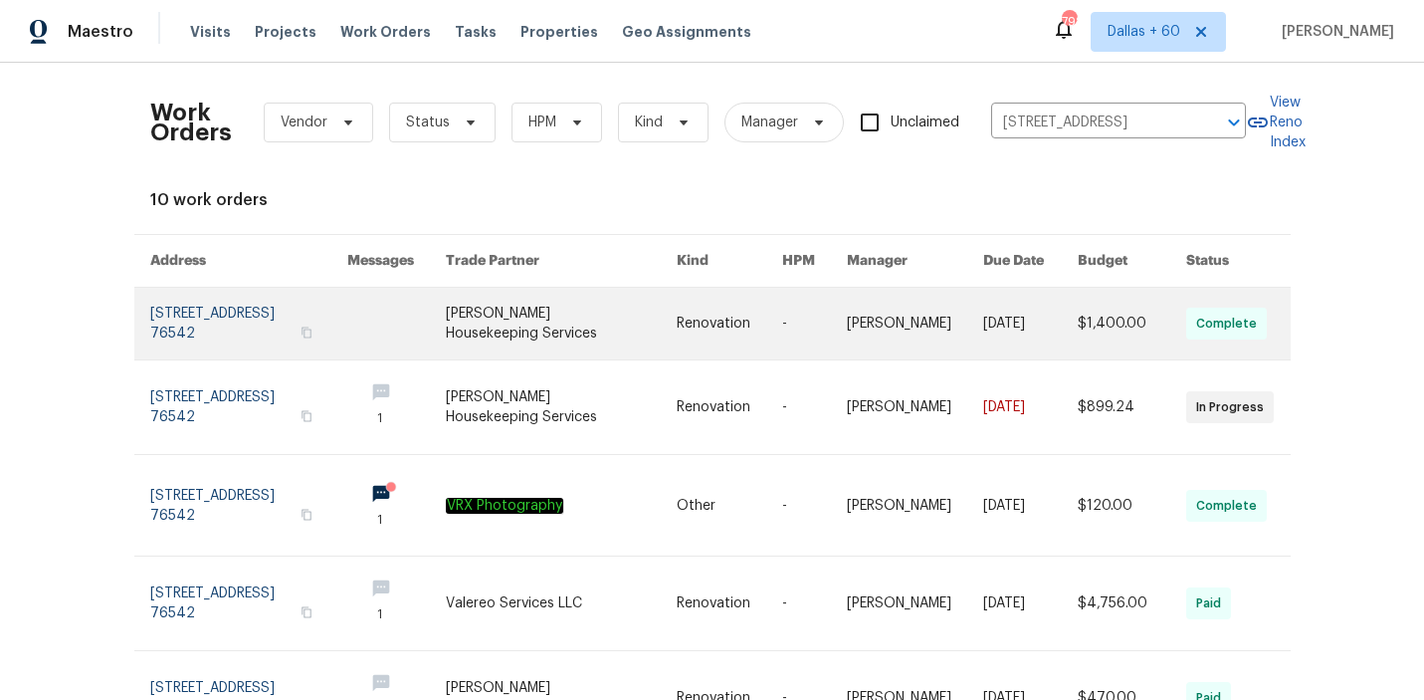
click at [626, 314] on link at bounding box center [562, 324] width 232 height 72
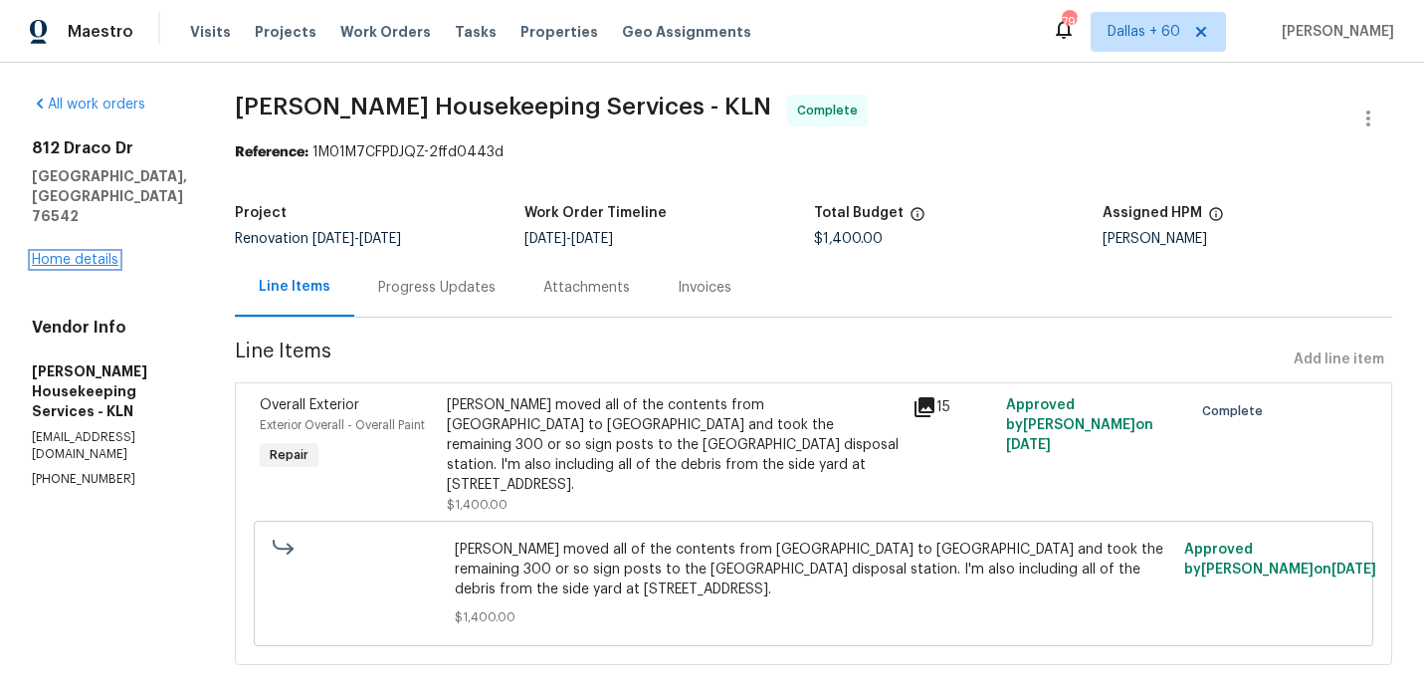
click at [59, 253] on link "Home details" at bounding box center [75, 260] width 87 height 14
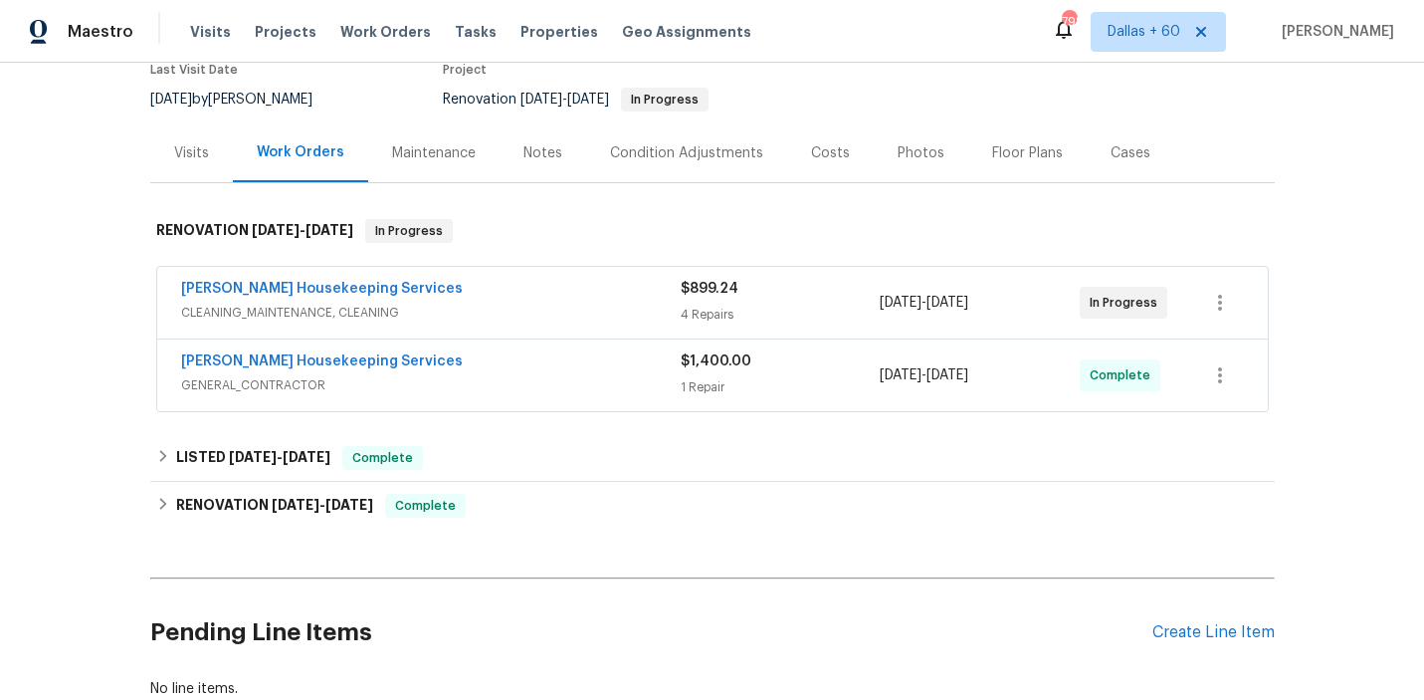
click at [555, 299] on div "[PERSON_NAME] Housekeeping Services" at bounding box center [431, 291] width 500 height 24
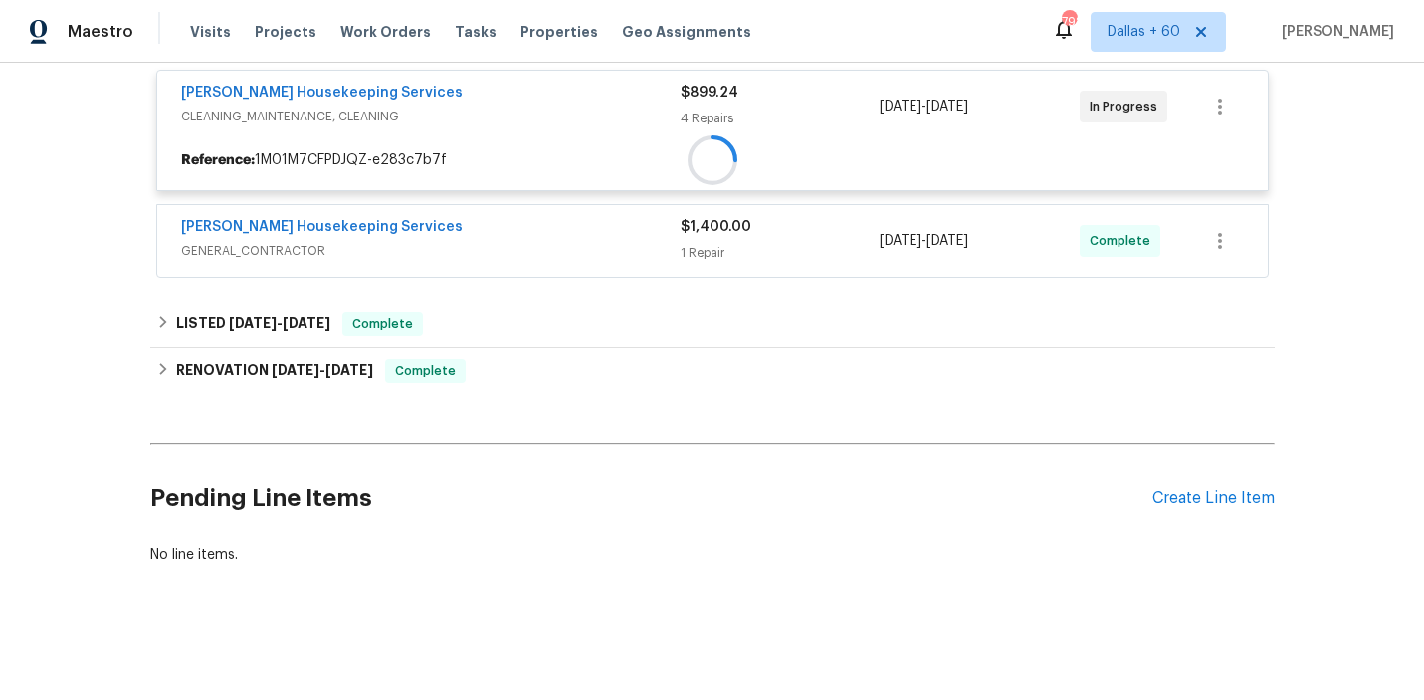
scroll to position [387, 0]
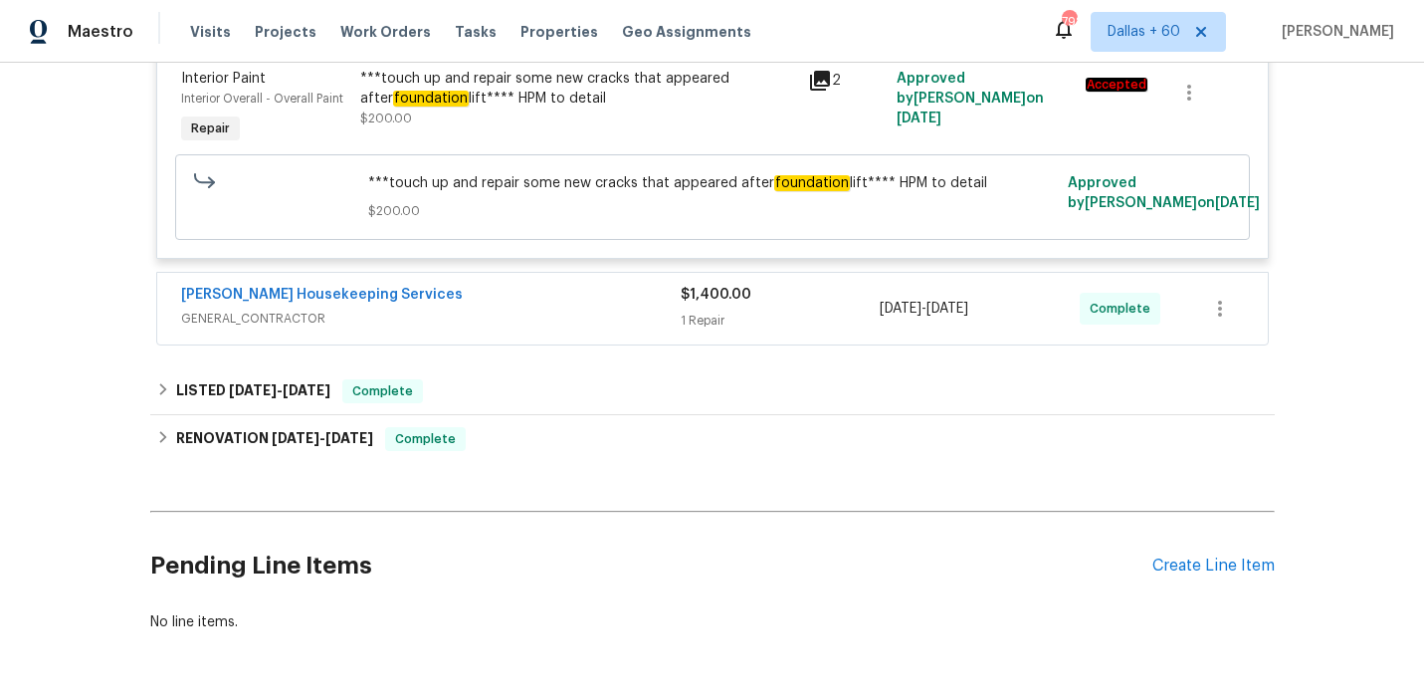
click at [555, 299] on div "[PERSON_NAME] Housekeeping Services" at bounding box center [431, 297] width 500 height 24
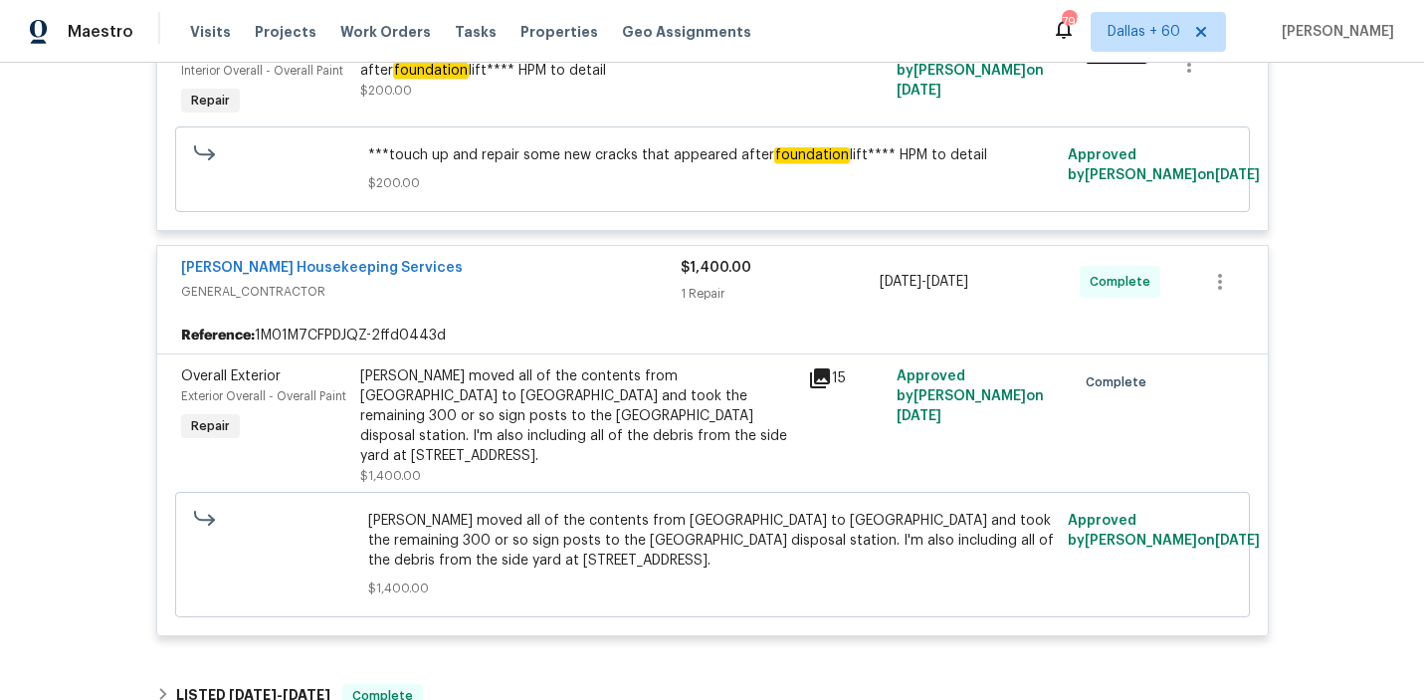
scroll to position [1923, 0]
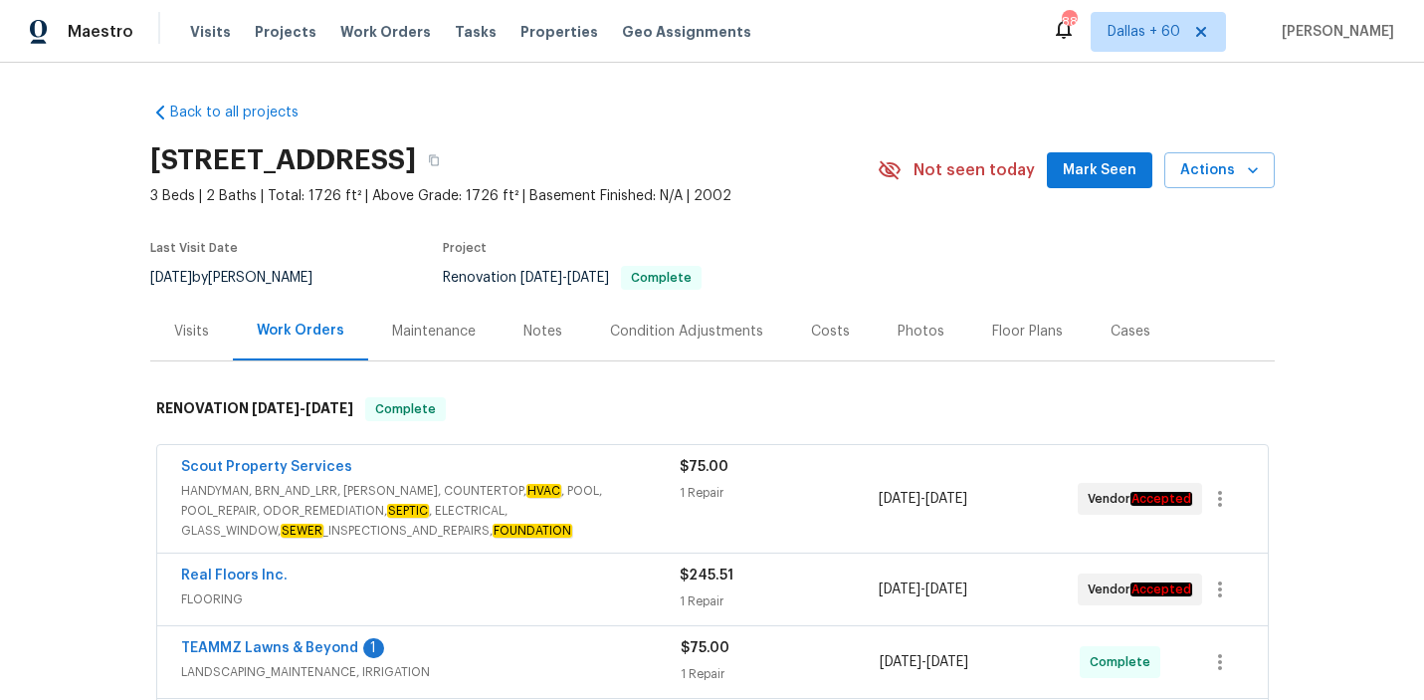
click at [200, 321] on div "Visits" at bounding box center [191, 331] width 35 height 20
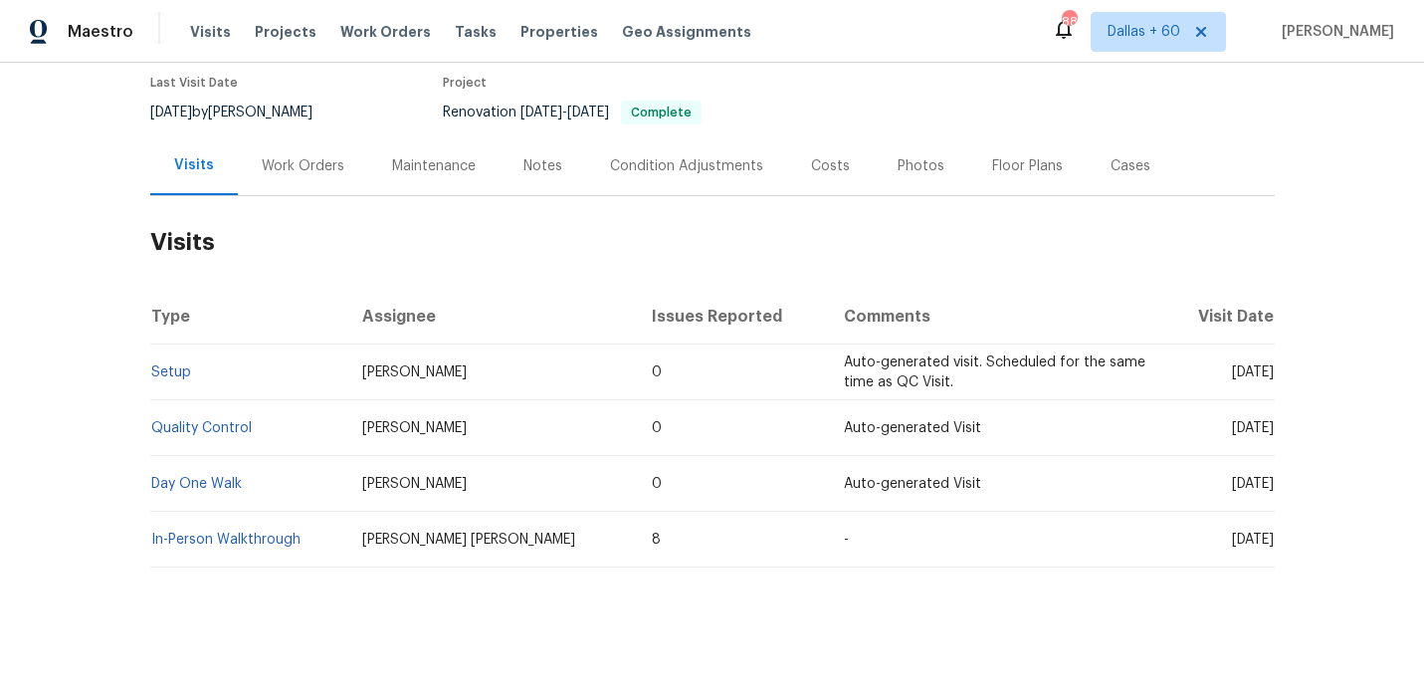
scroll to position [168, 0]
click at [205, 475] on link "Day One Walk" at bounding box center [196, 481] width 91 height 14
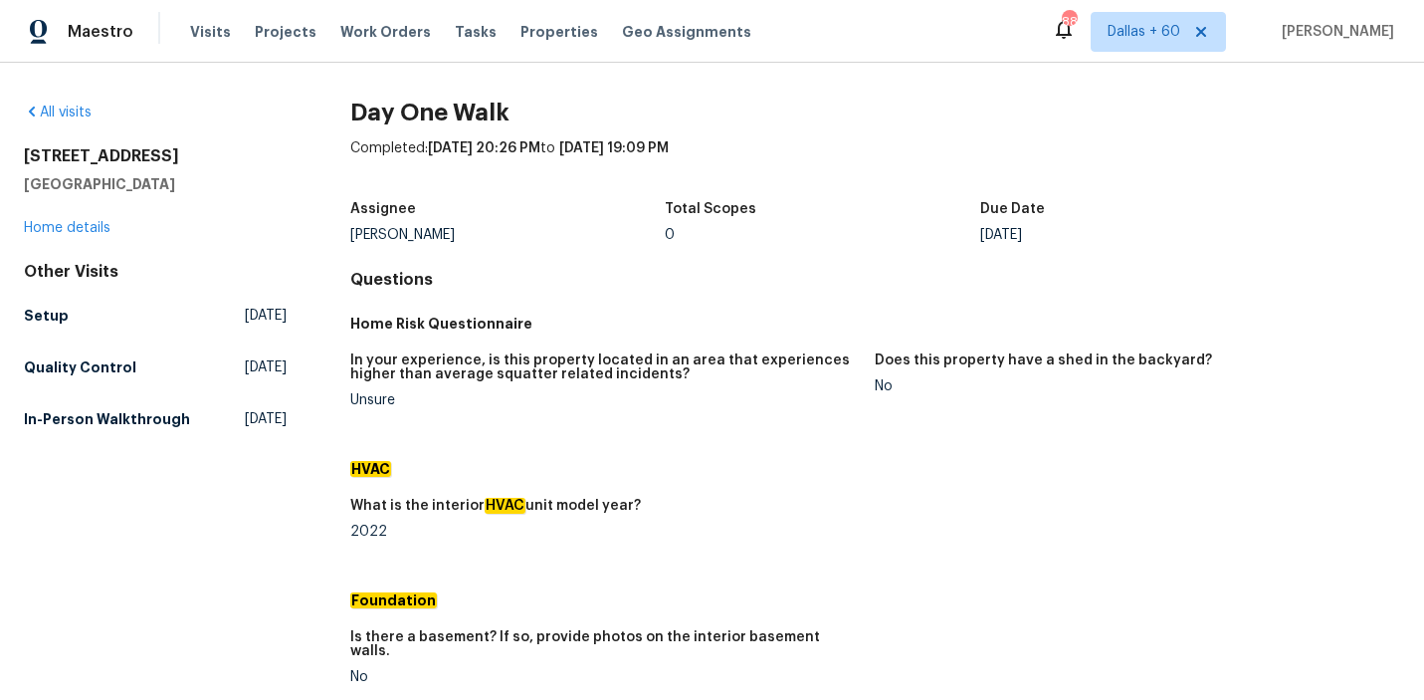
scroll to position [950, 0]
